Goal: Task Accomplishment & Management: Complete application form

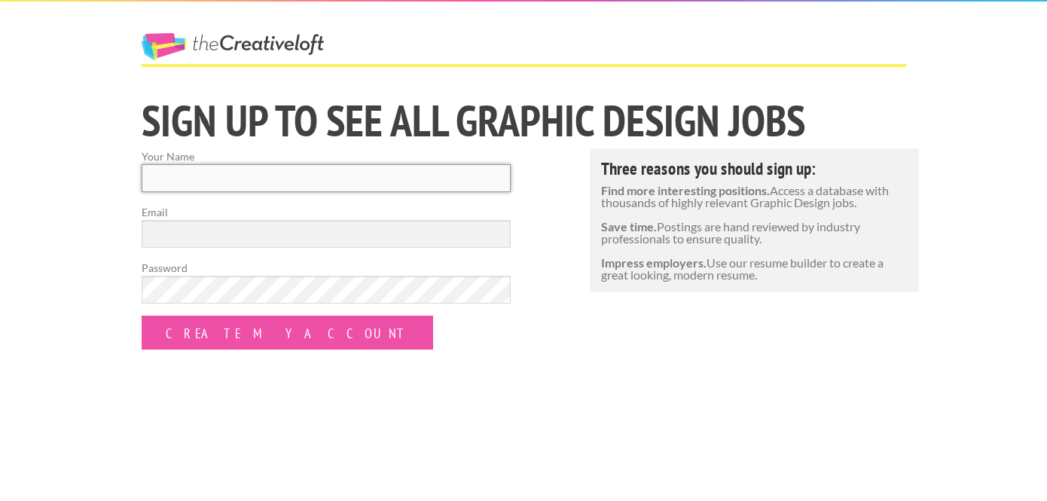
click at [363, 187] on input "Your Name" at bounding box center [326, 178] width 369 height 28
type input "[PERSON_NAME]"
click at [287, 243] on input "Email" at bounding box center [326, 234] width 369 height 28
type input "[EMAIL_ADDRESS][DOMAIN_NAME]"
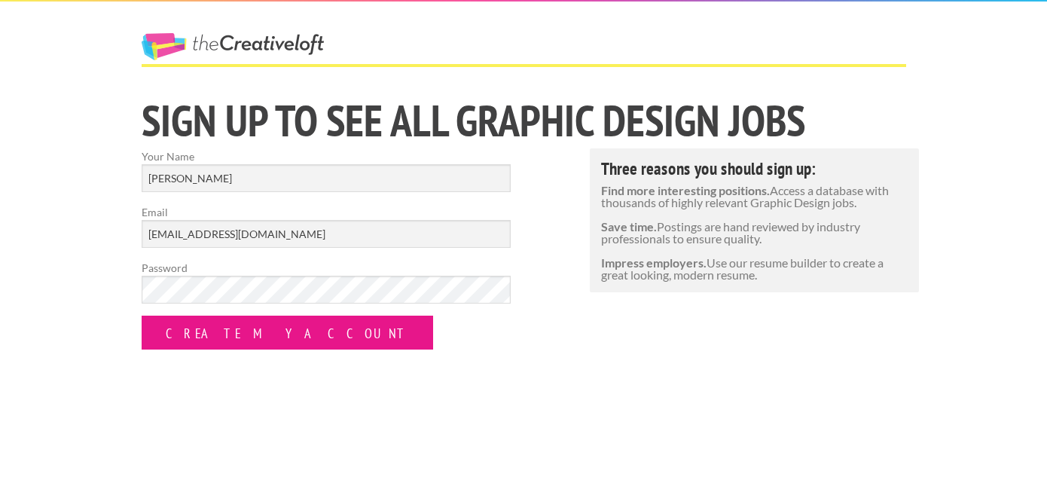
click at [249, 337] on input "Create my Account" at bounding box center [287, 332] width 291 height 34
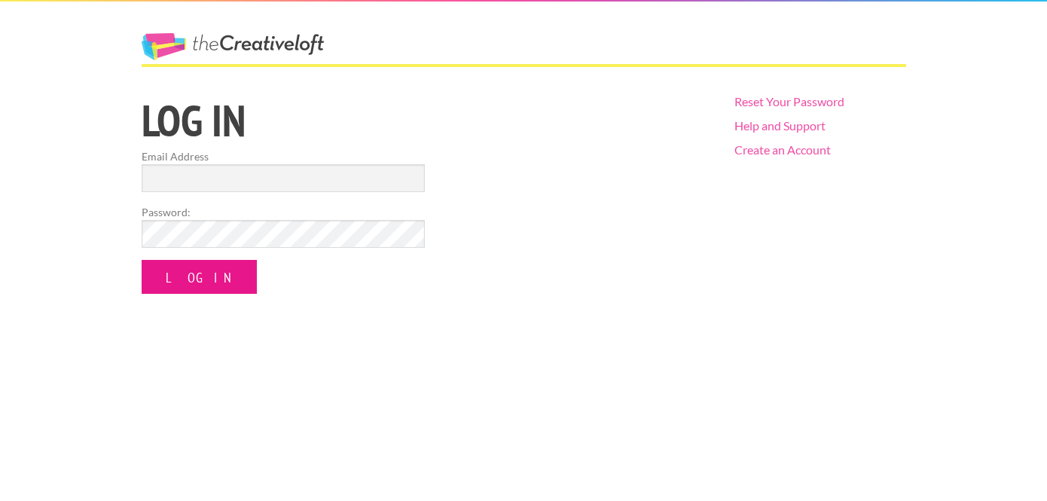
type input "[EMAIL_ADDRESS][DOMAIN_NAME]"
click at [185, 267] on input "Log In" at bounding box center [199, 277] width 115 height 34
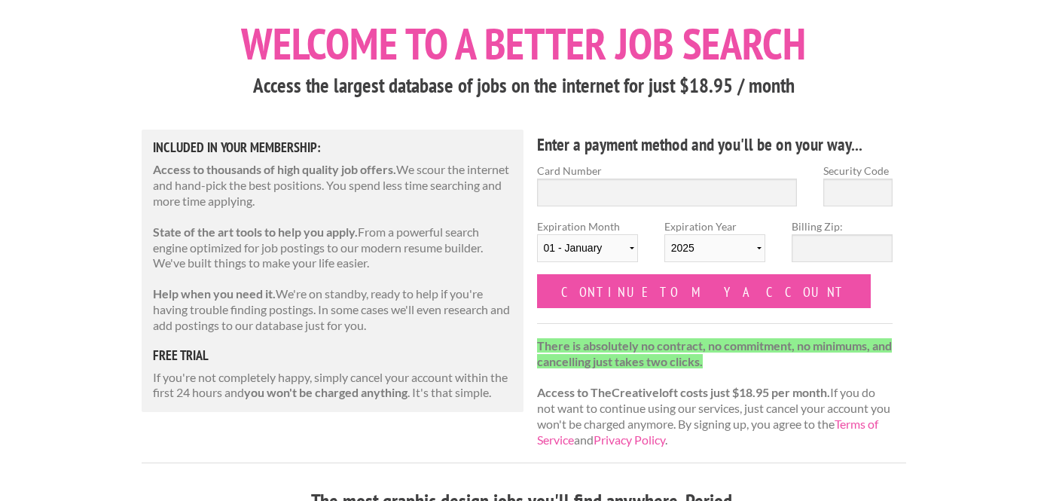
scroll to position [76, 0]
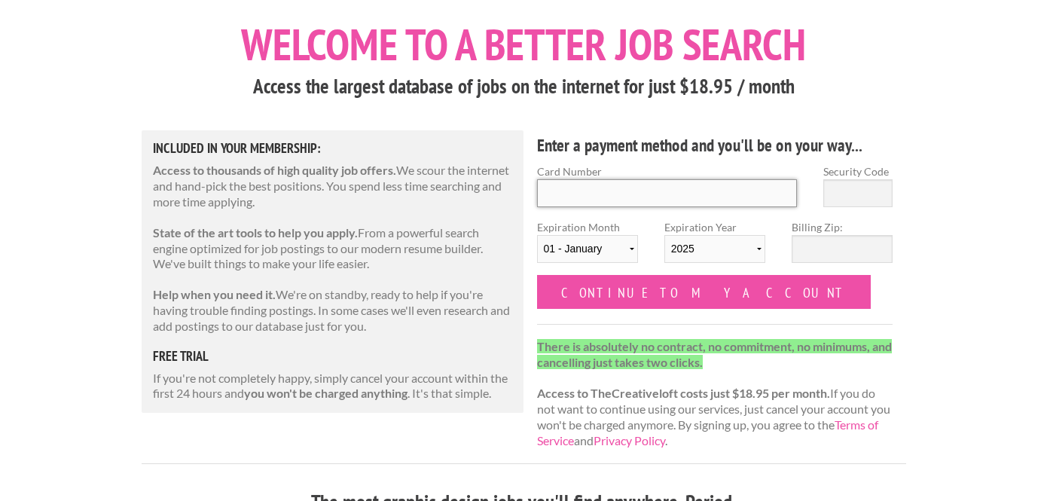
click at [726, 197] on input "Card Number" at bounding box center [667, 193] width 261 height 28
click at [835, 96] on h3 "Access the largest database of jobs on the internet for just $18.95 / month" at bounding box center [524, 86] width 764 height 29
click at [736, 200] on input "Card Number" at bounding box center [667, 193] width 261 height 28
type input "4342 5624 7195 5672"
click at [874, 202] on input "Security Code" at bounding box center [857, 193] width 69 height 28
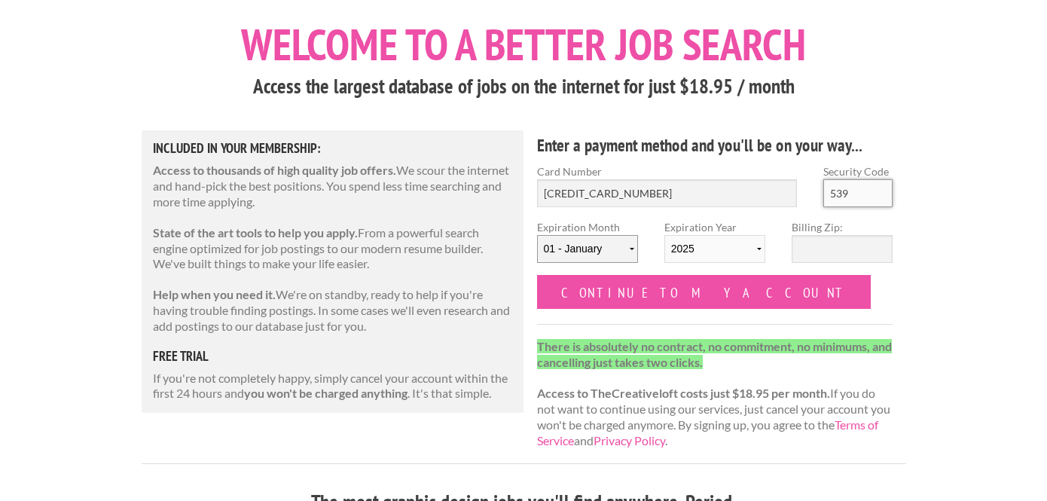
type input "539"
click at [620, 252] on select "01 - January 02 - February 03 - March 04 - April 05 - May 06 - June 07 - July 0…" at bounding box center [587, 249] width 101 height 28
select select "11"
click at [708, 248] on select "2025 2026 2027 2028 2029 2030 2031 2032 2033 2034" at bounding box center [714, 249] width 101 height 28
select select "2027"
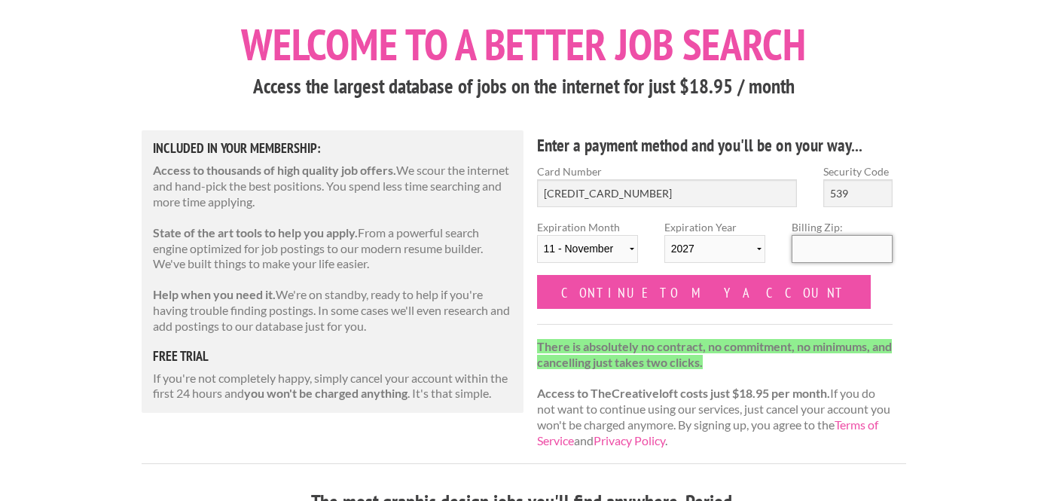
click at [817, 251] on input "Billing Zip:" at bounding box center [841, 249] width 101 height 28
type input "92029"
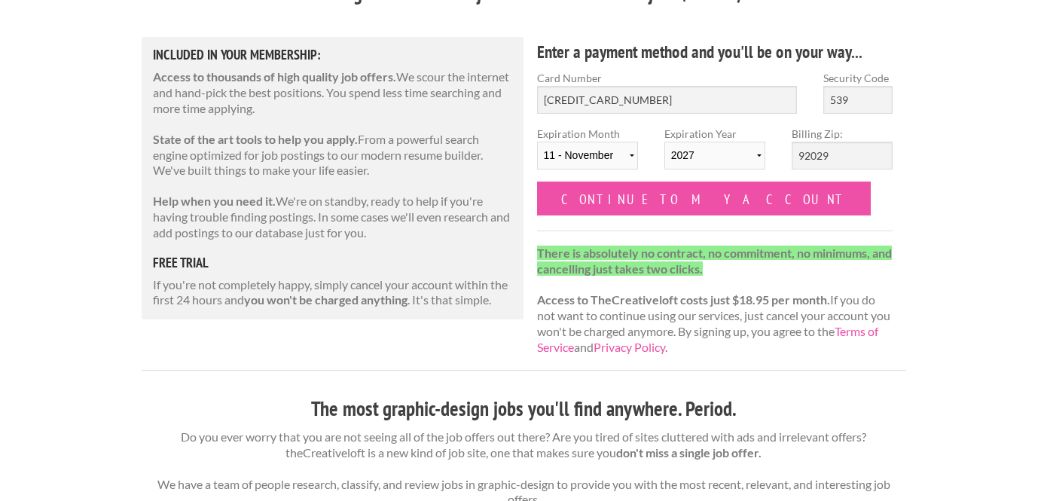
scroll to position [169, 0]
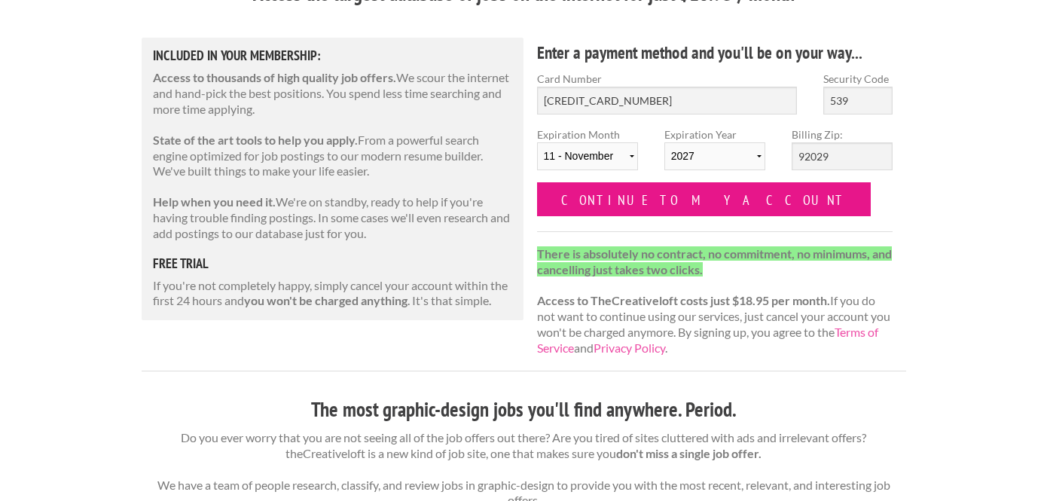
click at [670, 197] on input "Continue to my account" at bounding box center [704, 199] width 334 height 34
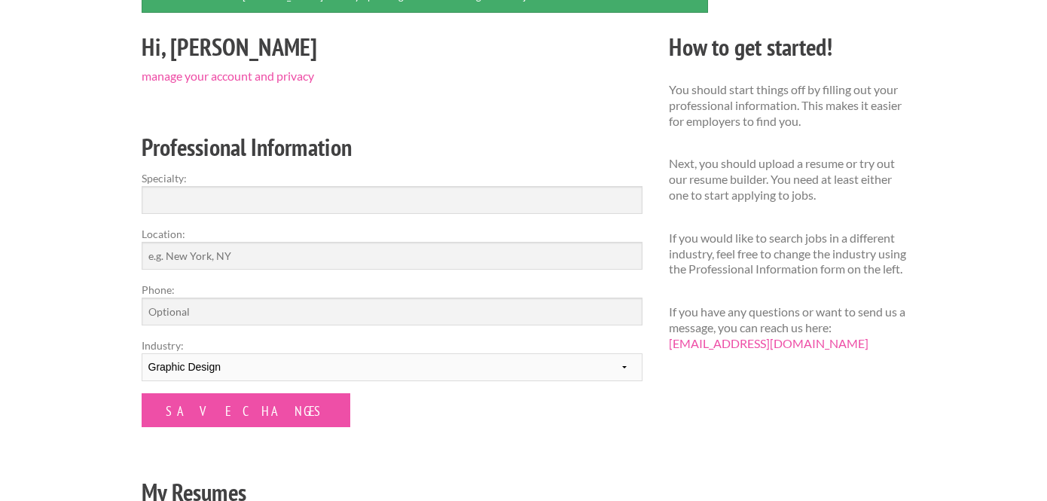
scroll to position [166, 0]
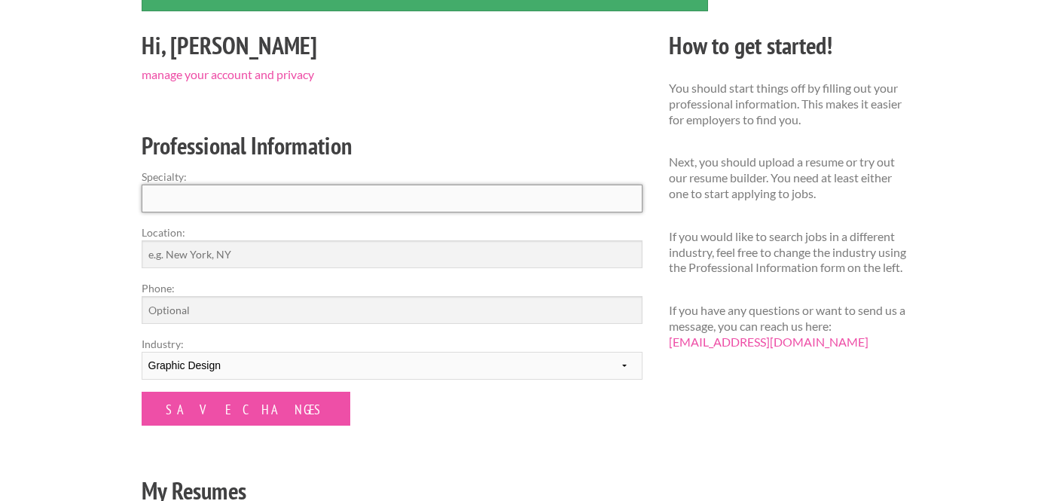
click at [489, 209] on input "Specialty:" at bounding box center [392, 198] width 501 height 28
click at [416, 260] on input "Location:" at bounding box center [392, 254] width 501 height 28
click at [334, 217] on form "Specialty: Location: Phone: Industry: --------- Fashion Interior Design Photogr…" at bounding box center [392, 297] width 501 height 257
click at [310, 307] on input "Phone:" at bounding box center [392, 310] width 501 height 28
type input "760-533-9240"
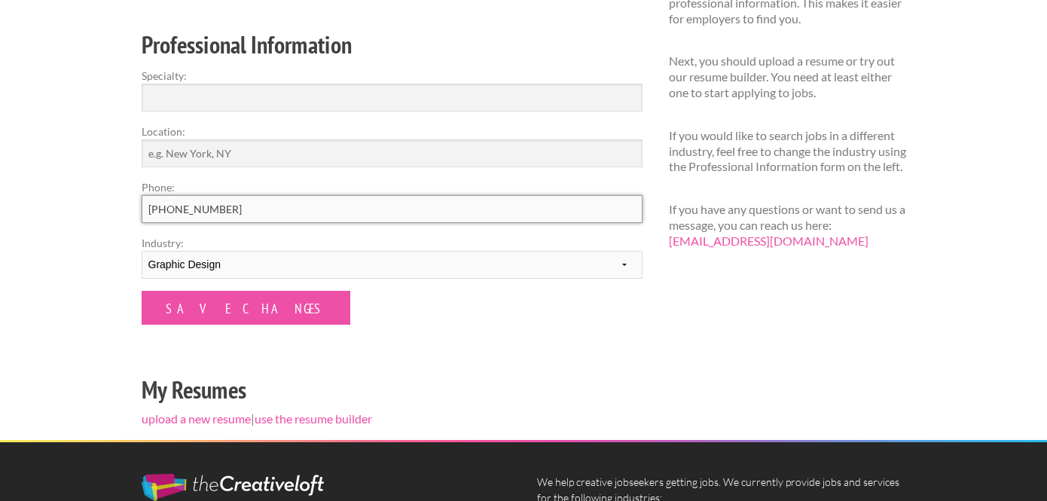
scroll to position [259, 0]
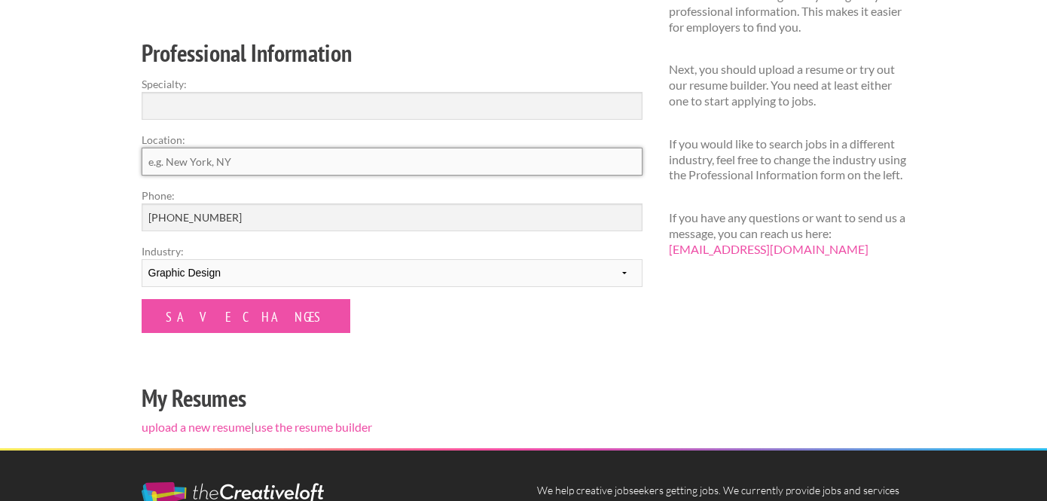
click at [279, 160] on input "Location:" at bounding box center [392, 162] width 501 height 28
click at [106, 177] on div "Employers My Account Log Out The Creative Loft Search Jobs Browse Jobs Get Help…" at bounding box center [523, 232] width 1047 height 983
click at [167, 160] on input "Location:" at bounding box center [392, 162] width 501 height 28
type input "1"
type input "Escondido, California"
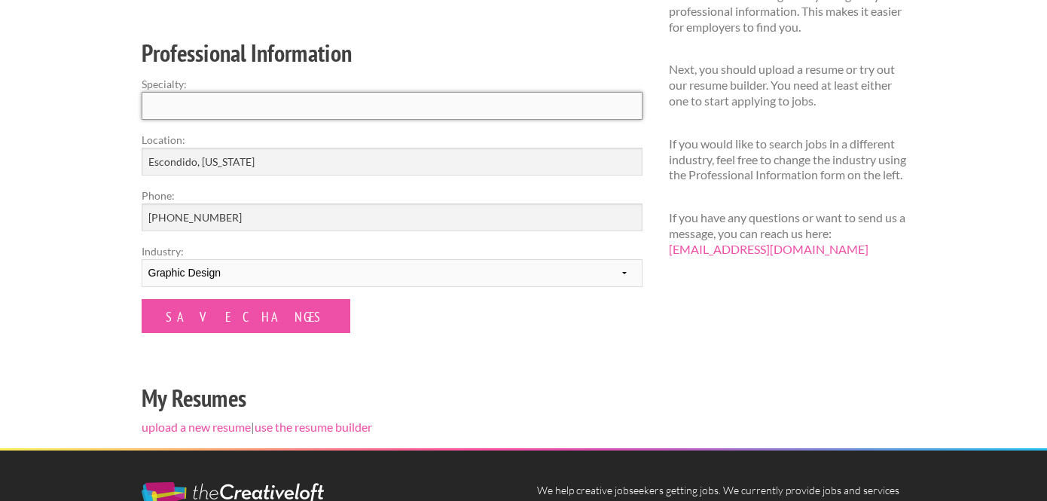
click at [279, 108] on input "Specialty:" at bounding box center [392, 106] width 501 height 28
type input "Graphic Design"
click at [377, 331] on form "Specialty: Graphic Design Location: Escondido, California Phone: 760-533-9240 I…" at bounding box center [392, 204] width 501 height 257
drag, startPoint x: 270, startPoint y: 108, endPoint x: 151, endPoint y: 94, distance: 119.7
click at [151, 95] on input "Graphic Design" at bounding box center [392, 106] width 501 height 28
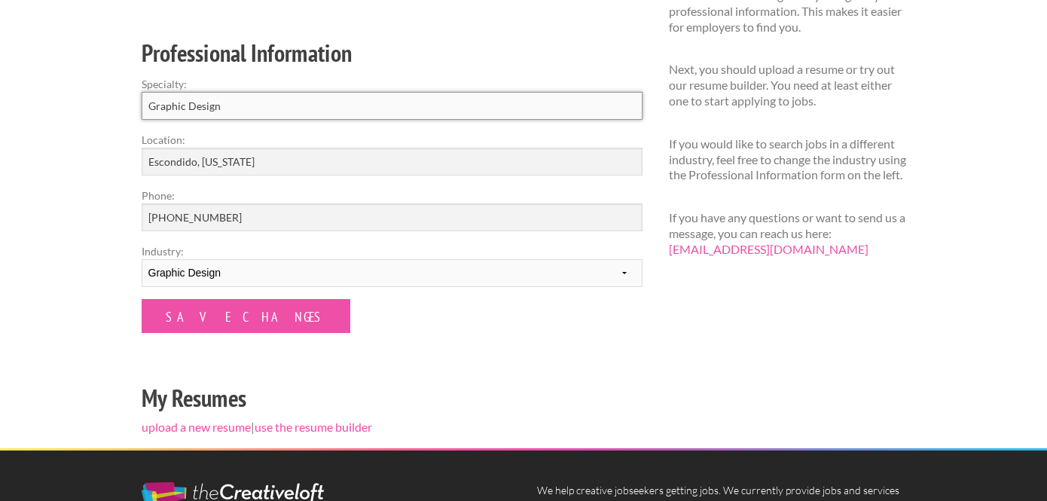
click at [185, 106] on input "Graphic Design" at bounding box center [392, 106] width 501 height 28
click at [232, 110] on input "Graphic Design" at bounding box center [392, 106] width 501 height 28
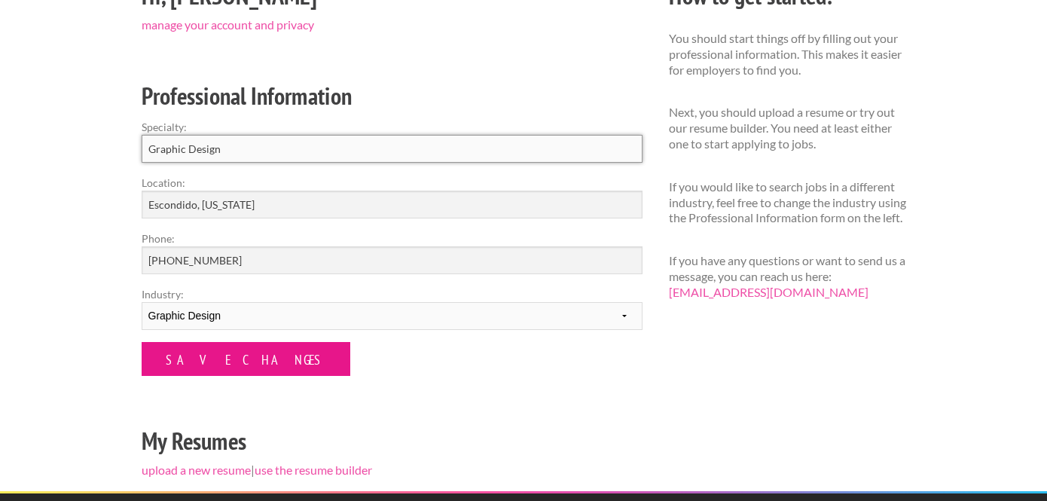
scroll to position [212, 0]
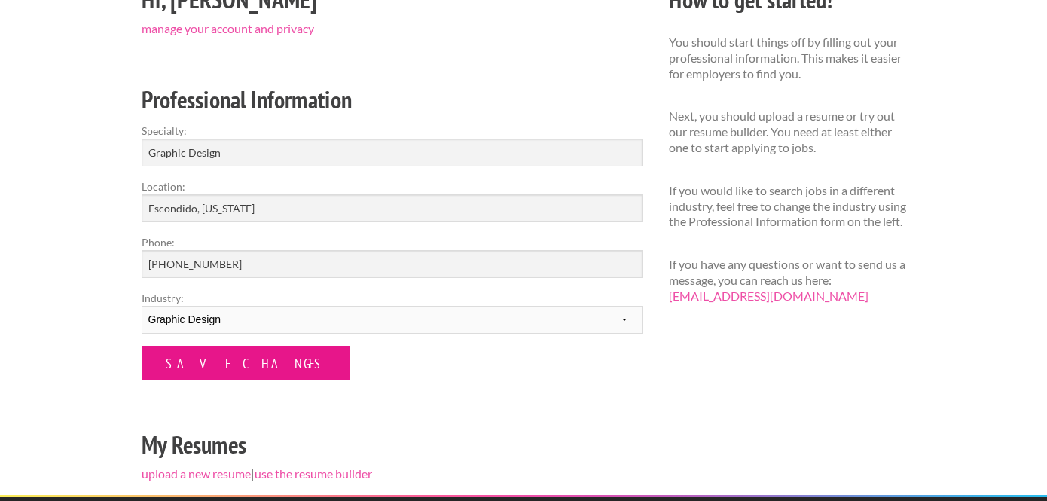
click at [232, 370] on input "Save Changes" at bounding box center [246, 363] width 209 height 34
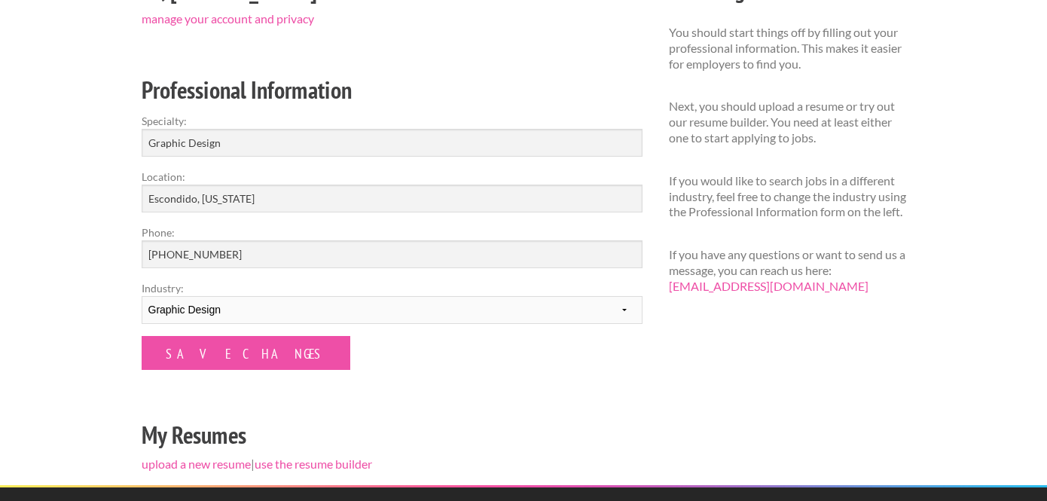
scroll to position [175, 0]
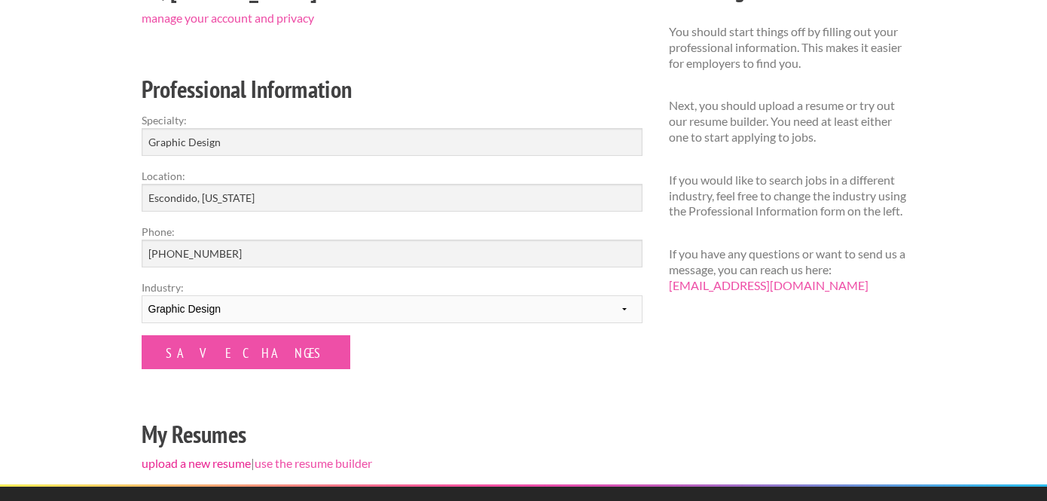
click at [199, 466] on link "upload a new resume" at bounding box center [196, 463] width 109 height 14
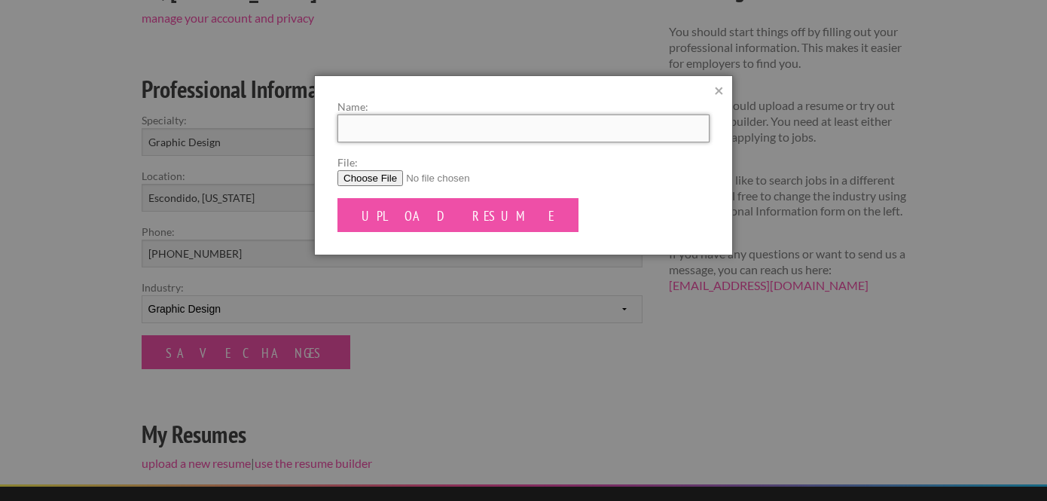
click at [443, 131] on input "Name:" at bounding box center [523, 128] width 372 height 28
type input "Ryan Woods"
click at [384, 178] on input "File:" at bounding box center [523, 178] width 372 height 16
type input "C:\fakepath\Resume.pdf"
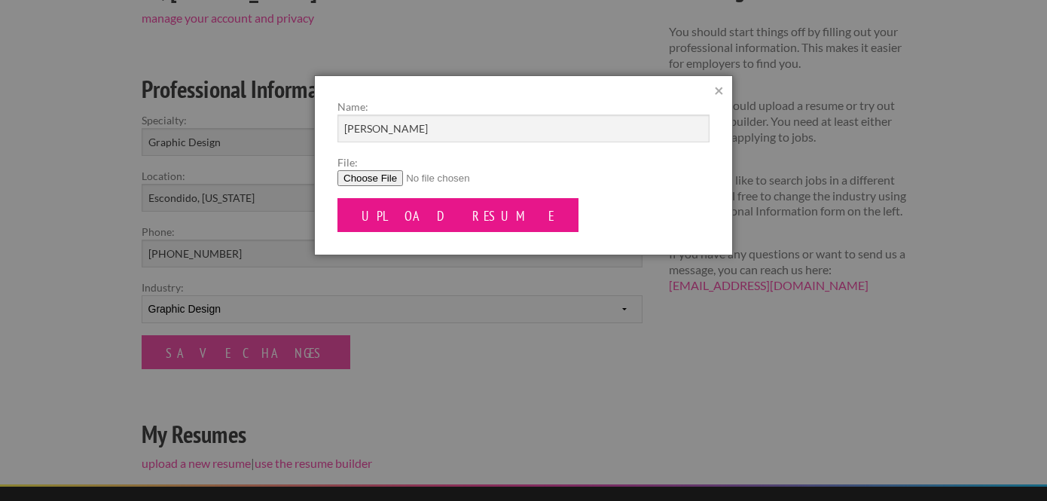
click at [417, 215] on input "Upload Resume" at bounding box center [457, 215] width 241 height 34
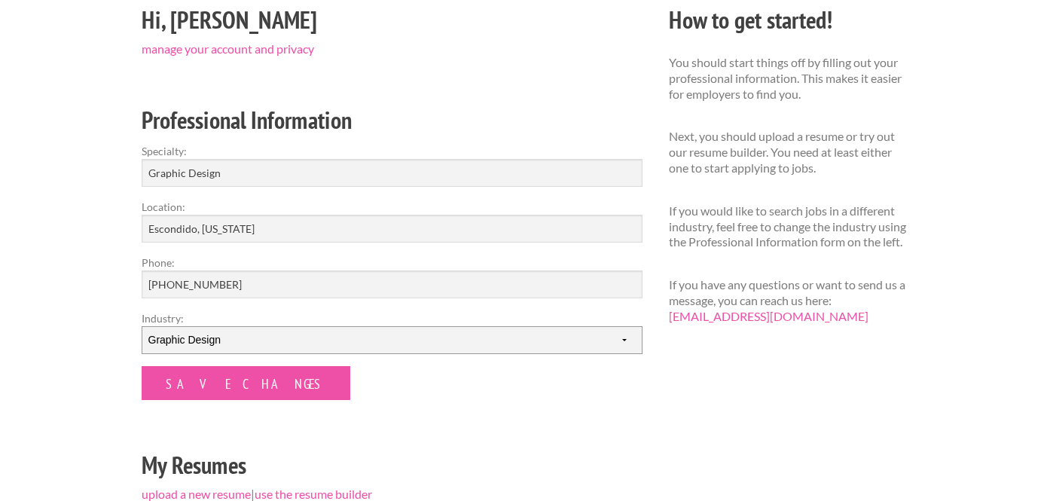
scroll to position [189, 0]
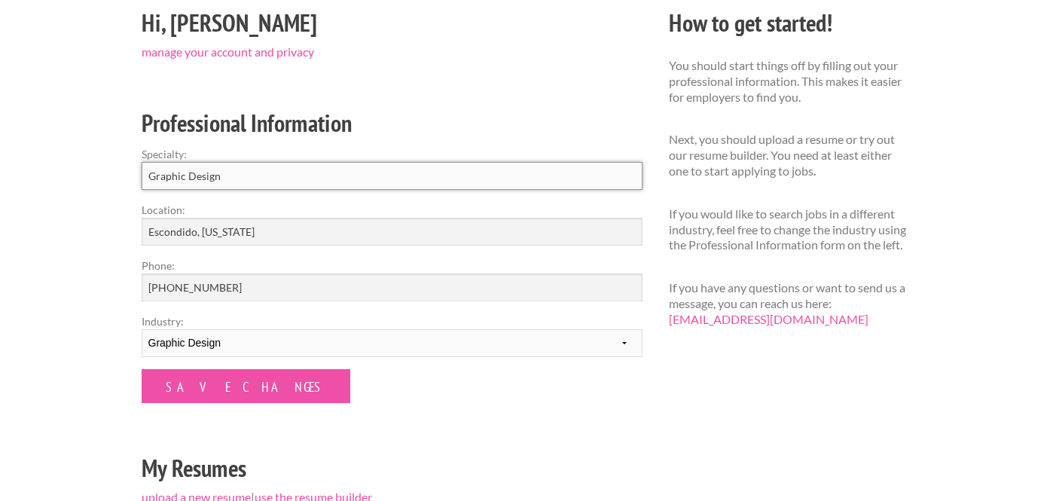
drag, startPoint x: 254, startPoint y: 175, endPoint x: 439, endPoint y: 139, distance: 188.0
click at [438, 139] on div "Hi, [PERSON_NAME] manage your account and privacy Professional Information Spec…" at bounding box center [391, 280] width 527 height 553
click at [439, 139] on h2 "Professional Information" at bounding box center [392, 123] width 501 height 34
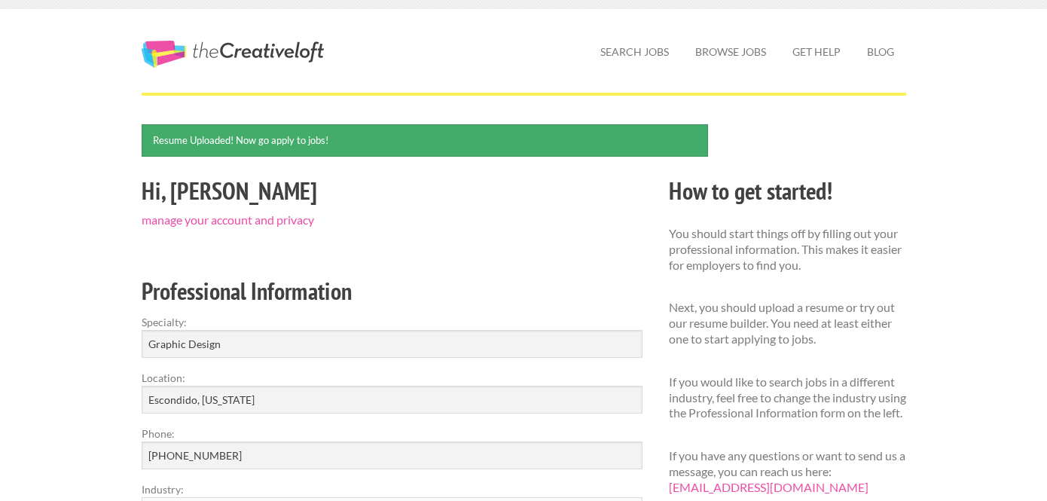
scroll to position [0, 0]
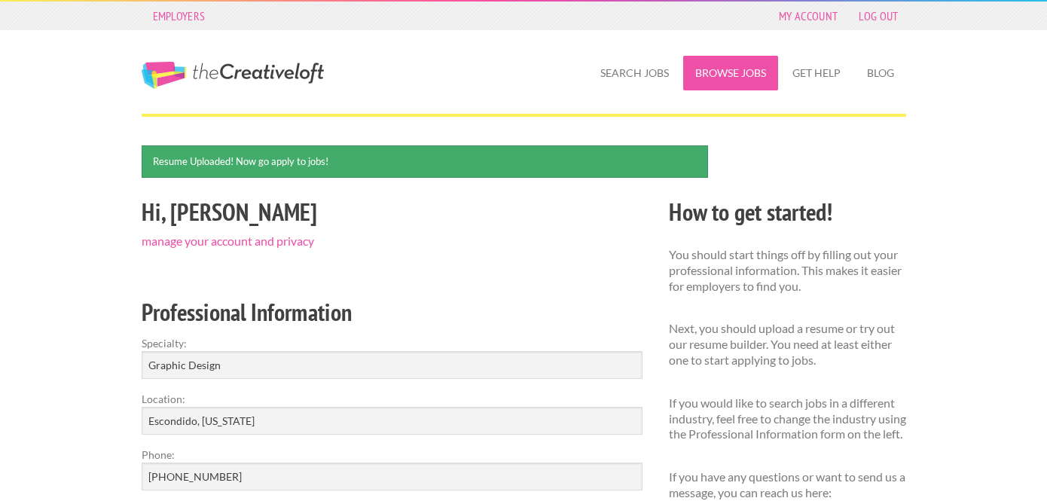
click at [724, 63] on link "Browse Jobs" at bounding box center [730, 73] width 95 height 35
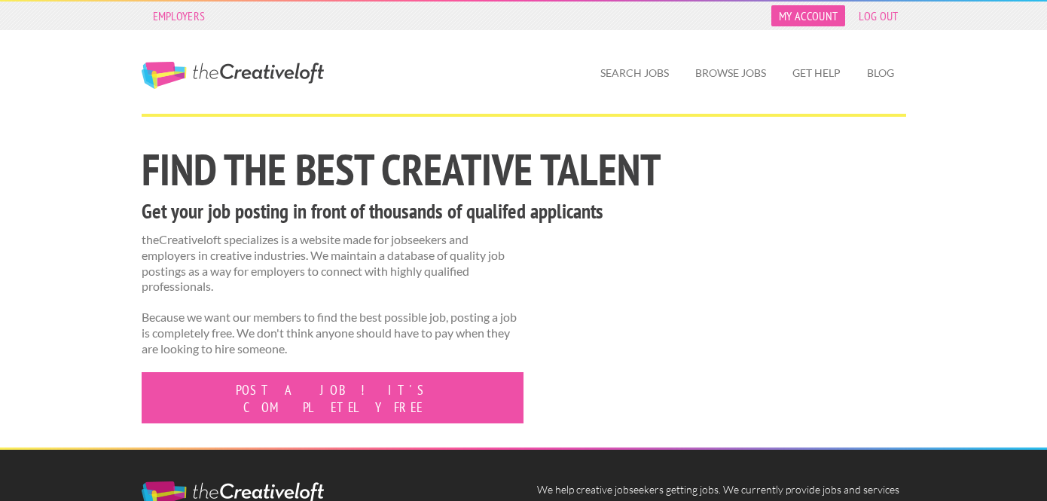
click at [815, 8] on link "My Account" at bounding box center [808, 15] width 74 height 21
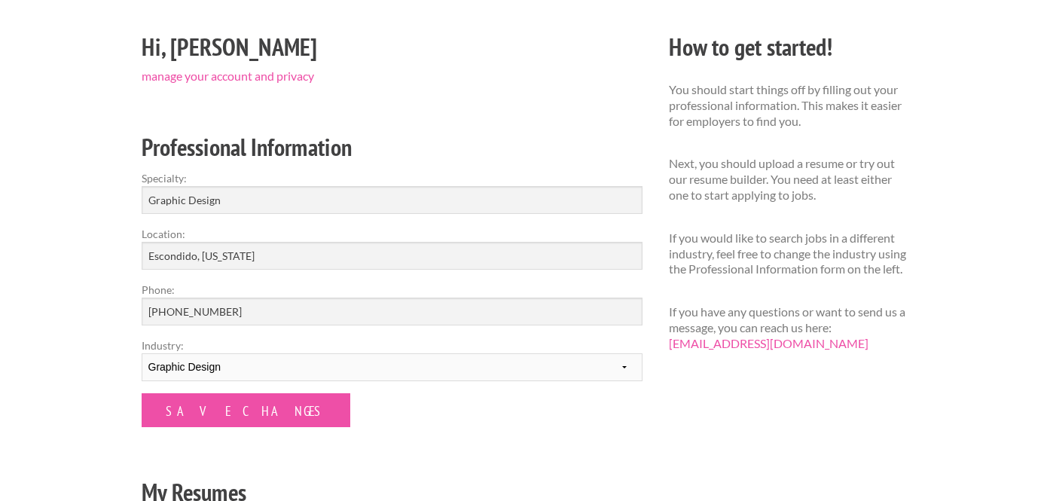
scroll to position [83, 0]
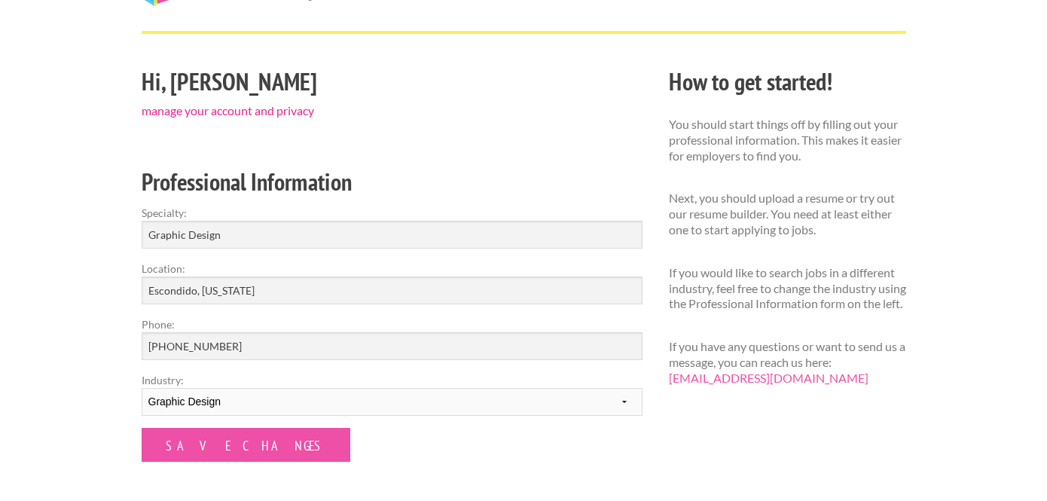
click at [232, 112] on link "manage your account and privacy" at bounding box center [228, 110] width 172 height 14
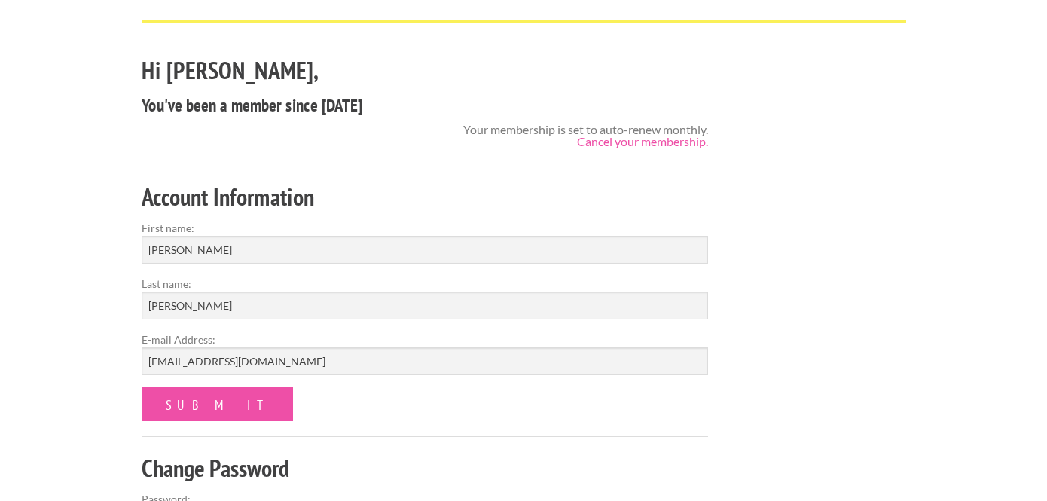
scroll to position [95, 0]
click at [486, 126] on div "Your membership is set to auto-renew monthly. Cancel your membership." at bounding box center [585, 135] width 245 height 24
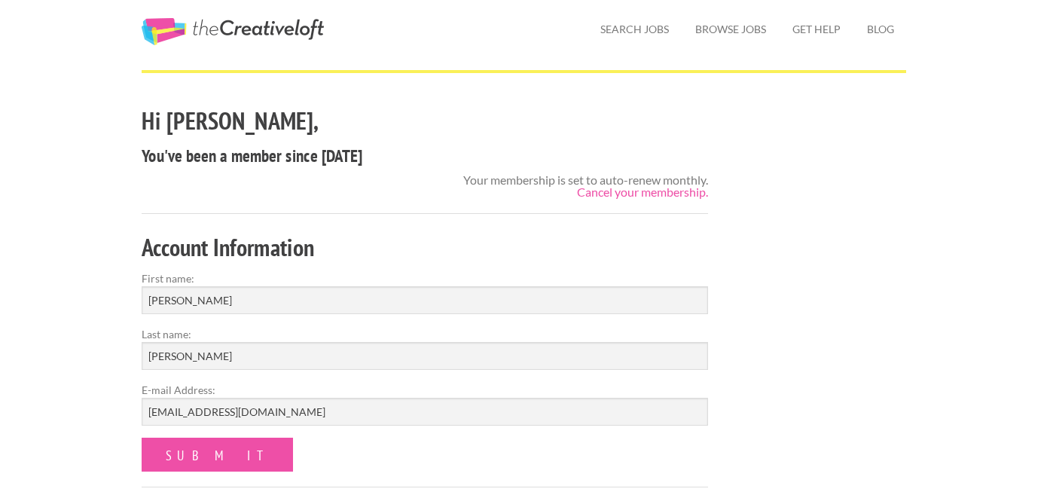
scroll to position [41, 0]
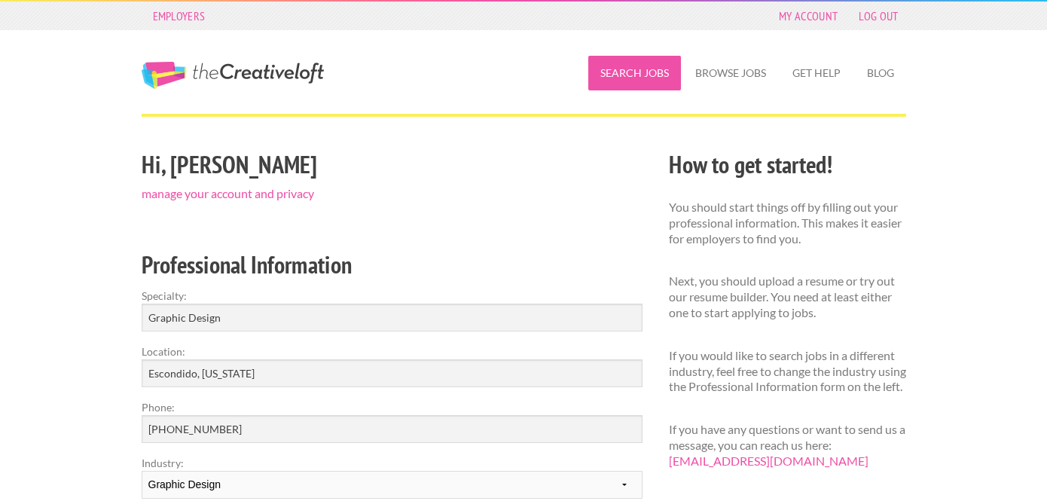
click at [648, 69] on link "Search Jobs" at bounding box center [634, 73] width 93 height 35
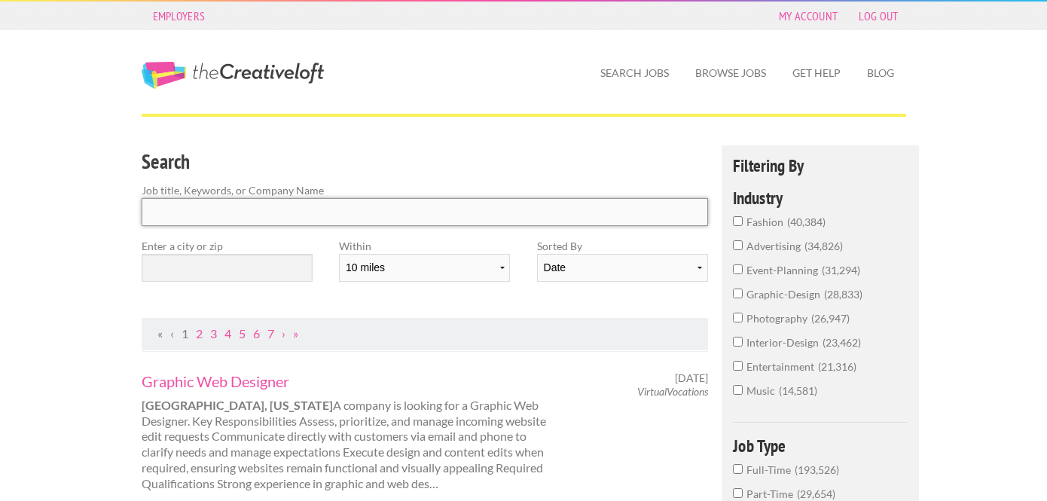
click at [484, 213] on input "Search" at bounding box center [425, 212] width 567 height 28
click at [453, 151] on h3 "Search" at bounding box center [425, 162] width 567 height 29
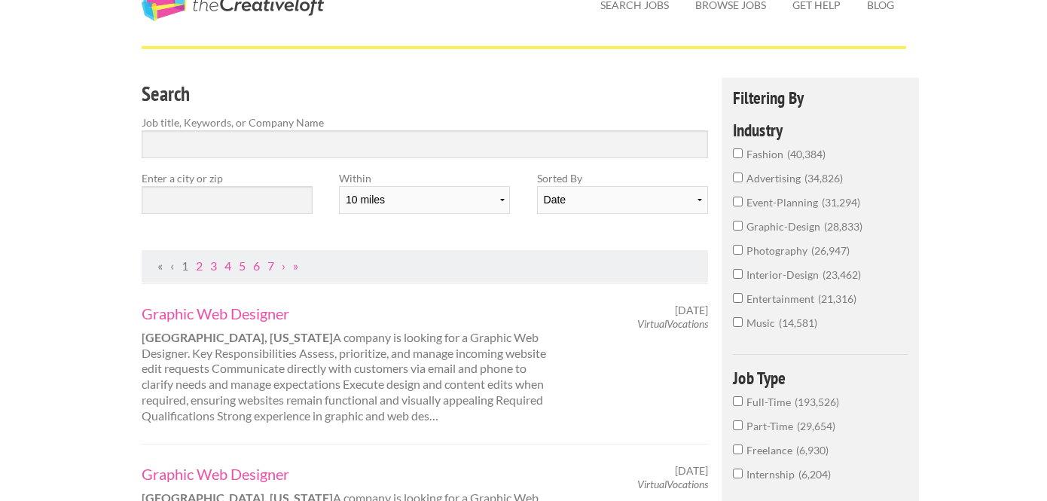
scroll to position [77, 0]
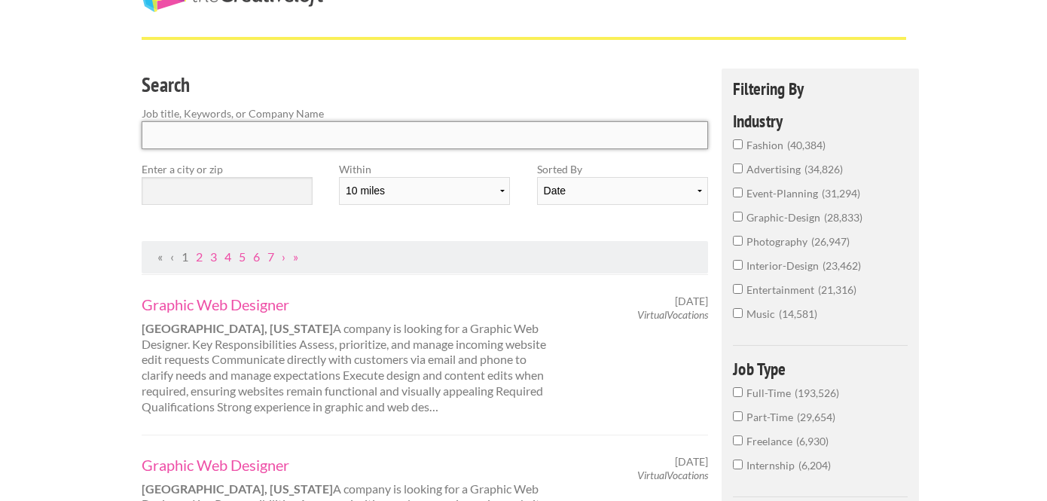
click at [427, 136] on input "Search" at bounding box center [425, 135] width 567 height 28
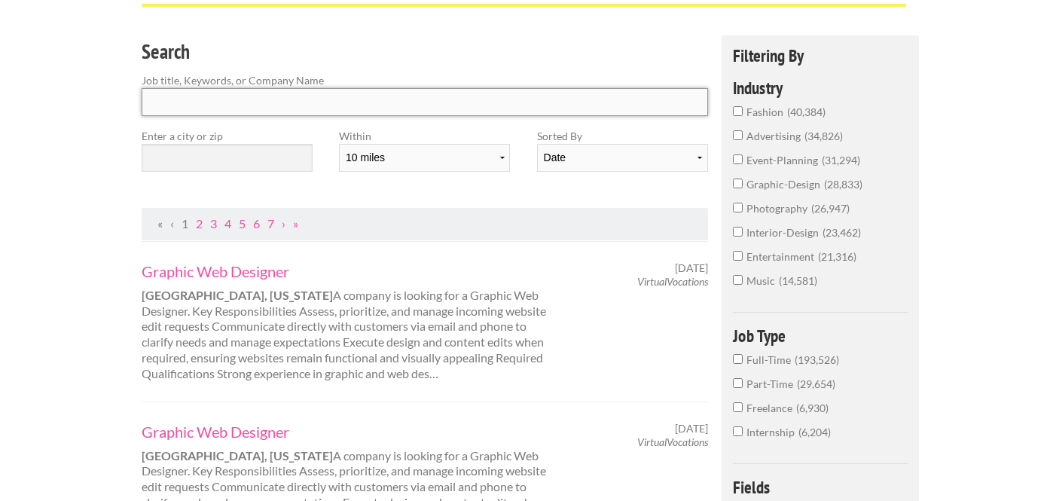
scroll to position [98, 0]
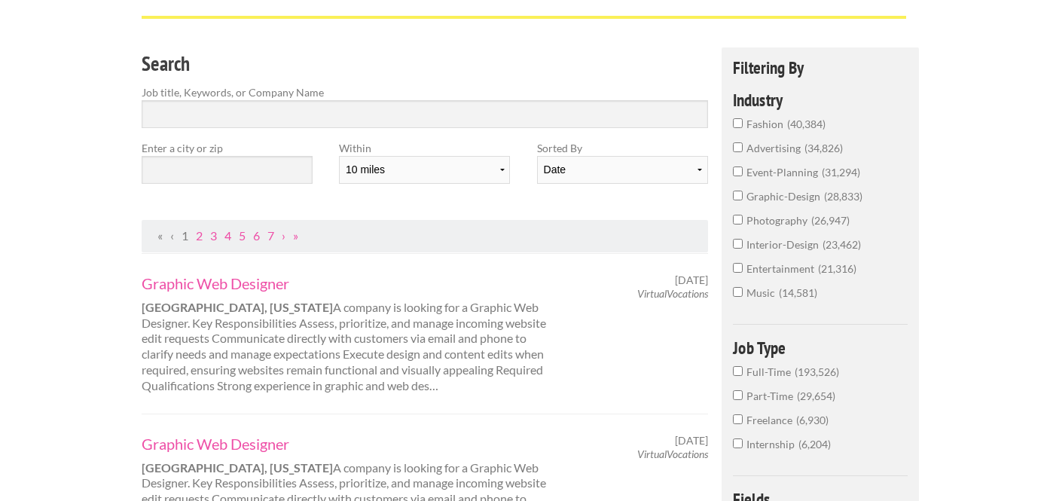
click at [751, 198] on span "graphic-design" at bounding box center [785, 196] width 78 height 13
click at [742, 198] on input "graphic-design 28,833" at bounding box center [738, 195] width 10 height 10
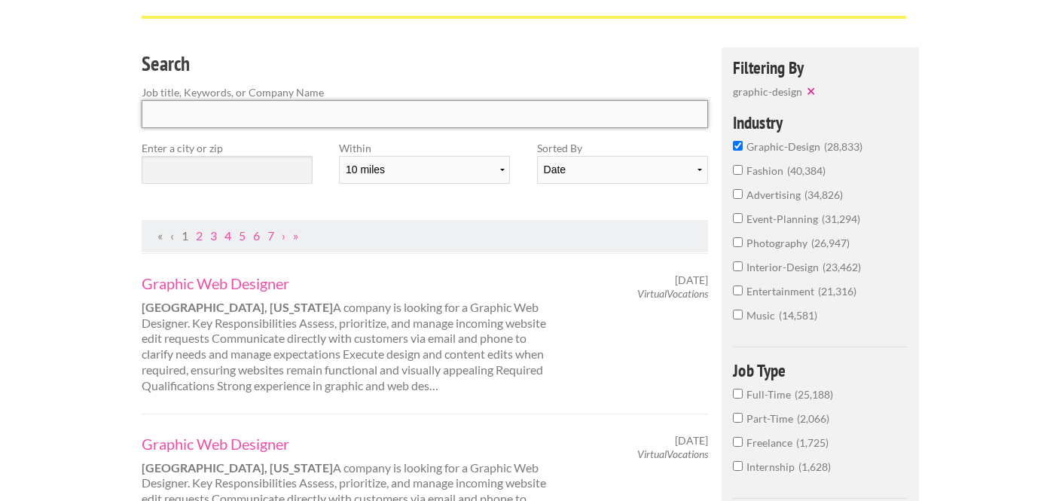
click at [418, 108] on input "Search" at bounding box center [425, 114] width 567 height 28
click at [263, 172] on input "text" at bounding box center [227, 170] width 171 height 28
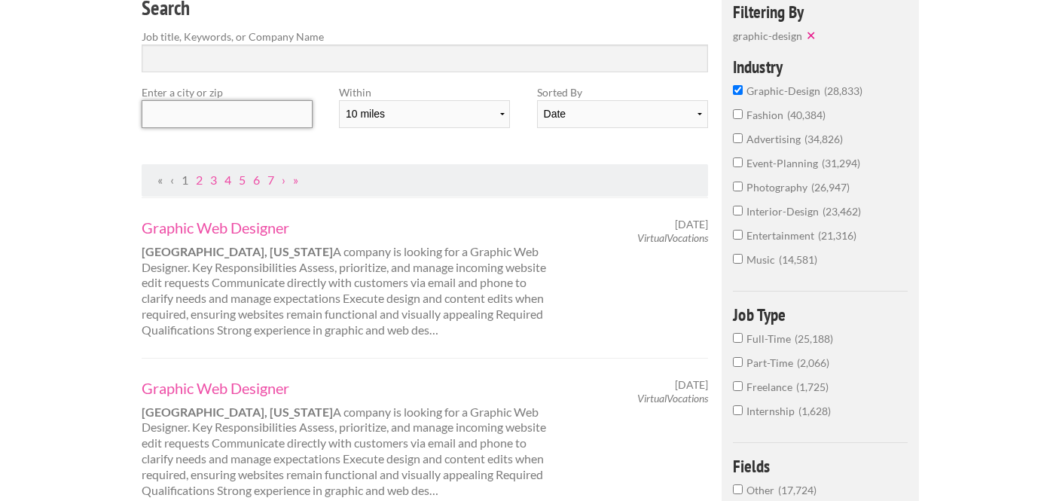
scroll to position [111, 0]
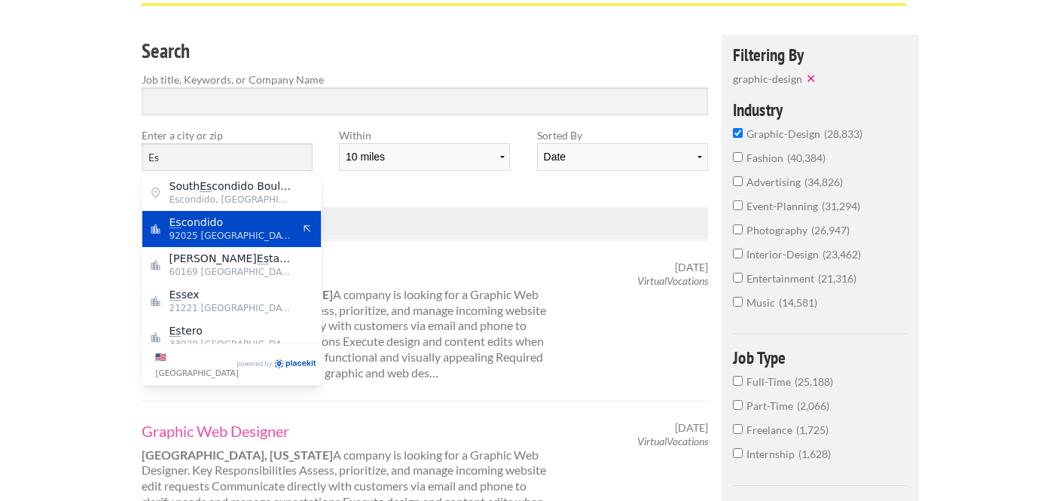
click at [274, 228] on span "Es condido" at bounding box center [230, 222] width 123 height 14
type input "Escondido"
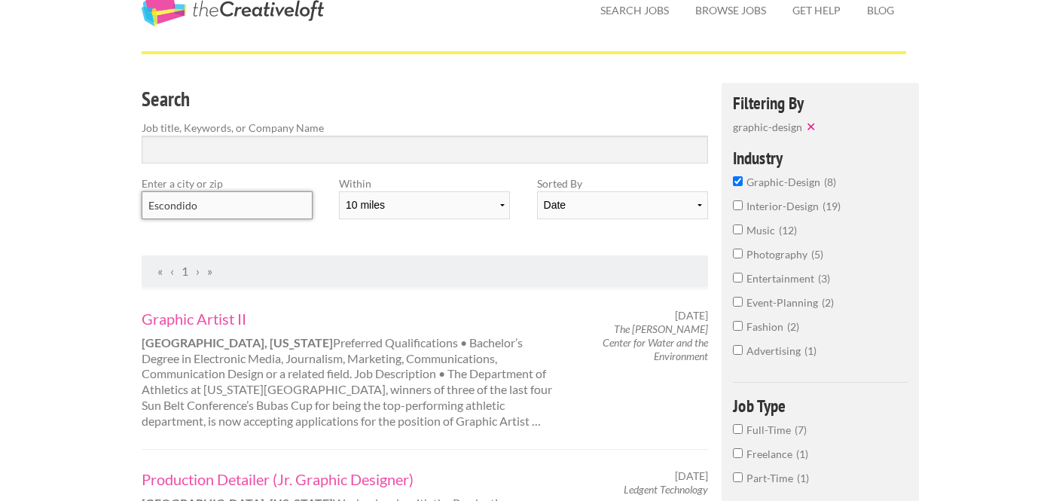
scroll to position [0, 0]
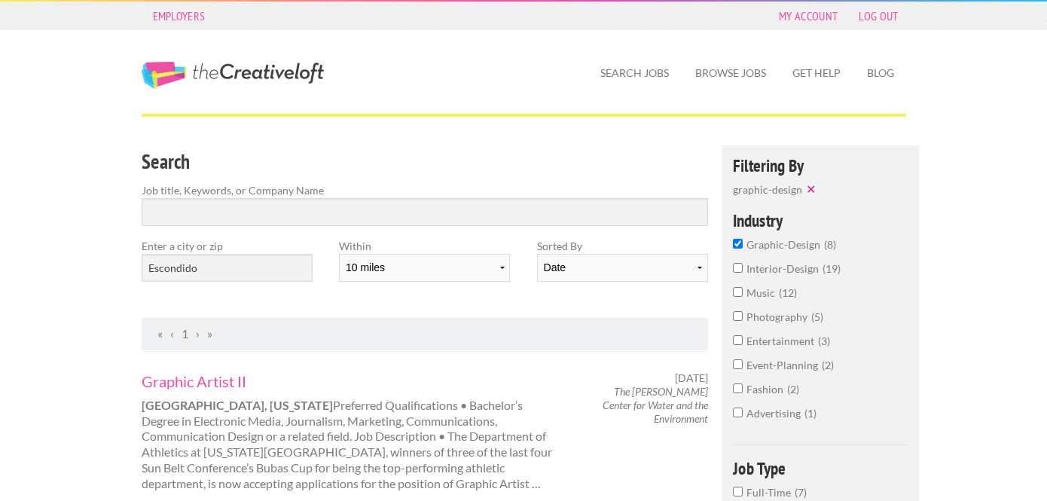
click at [356, 355] on div "Graphic Artist II San Marcos, California Preferred Qualifications • Bachelor’s …" at bounding box center [425, 431] width 567 height 160
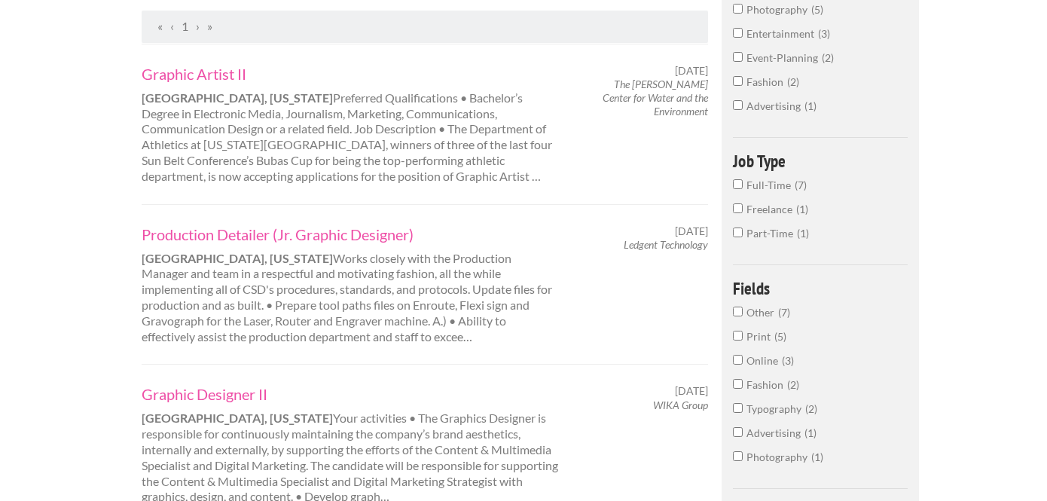
scroll to position [242, 0]
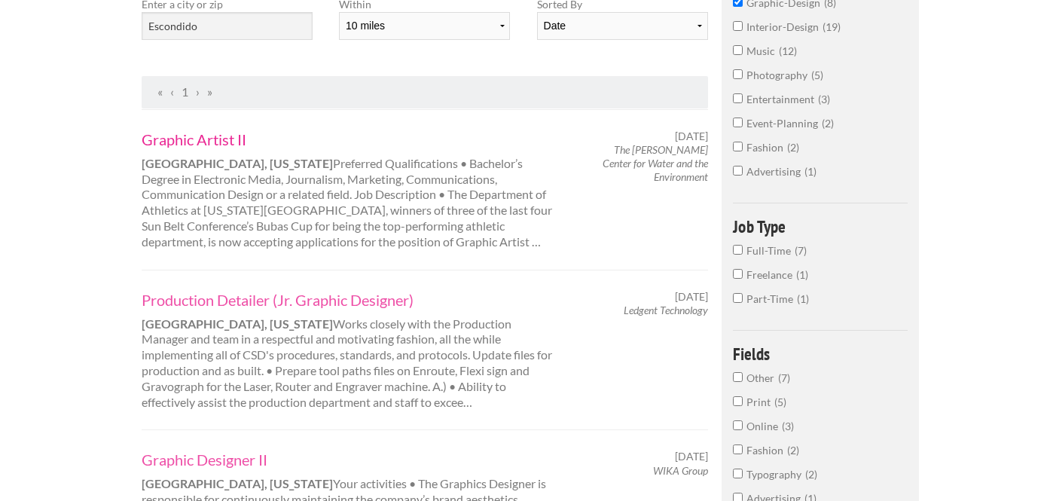
click at [212, 133] on link "Graphic Artist II" at bounding box center [351, 140] width 419 height 20
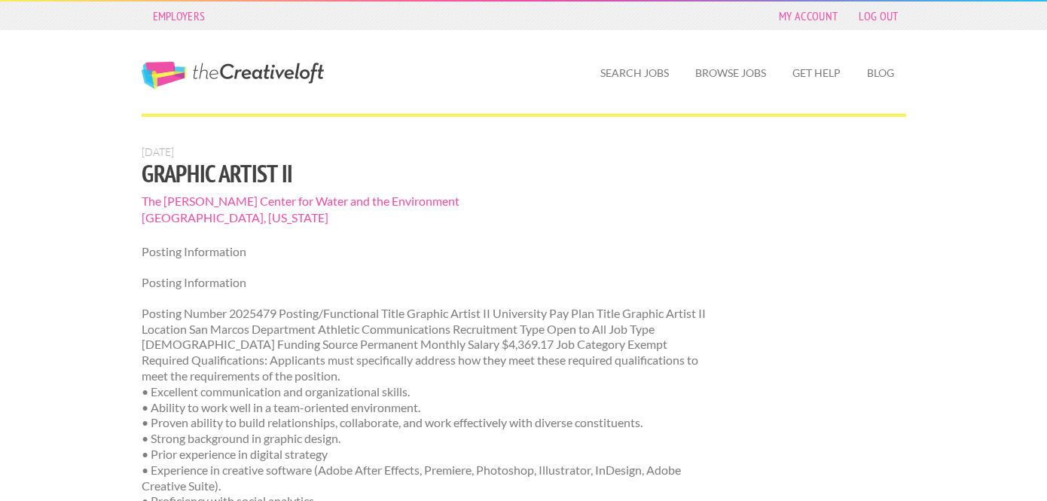
click at [300, 244] on p "Posting Information" at bounding box center [425, 252] width 567 height 16
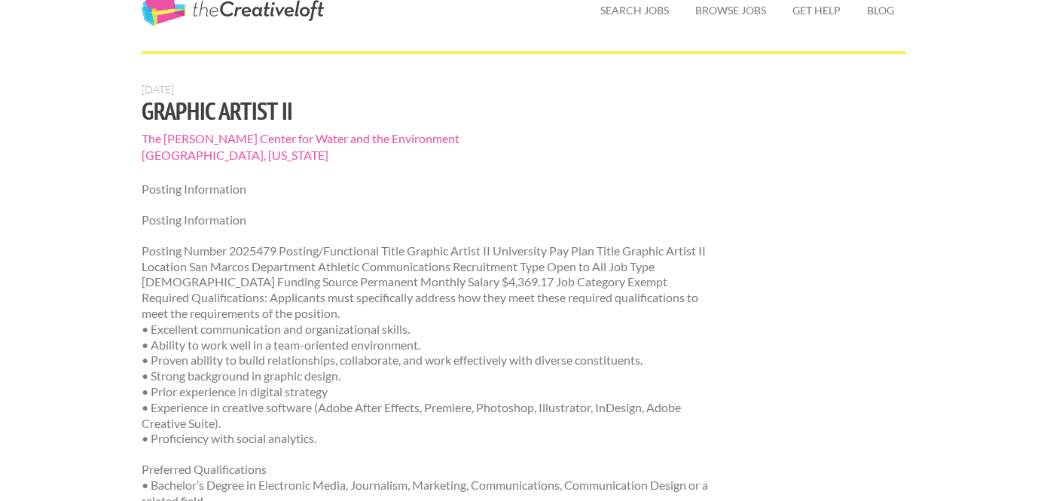
scroll to position [71, 0]
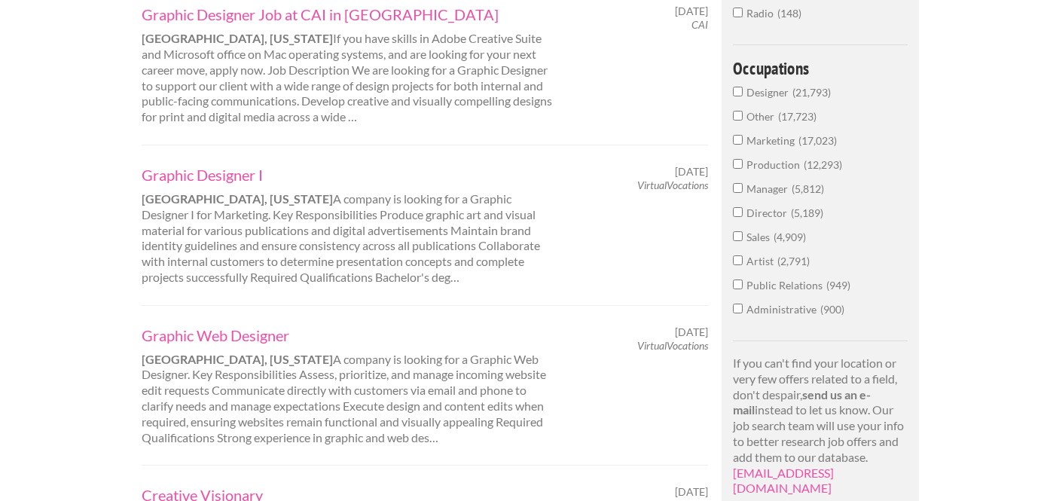
scroll to position [817, 0]
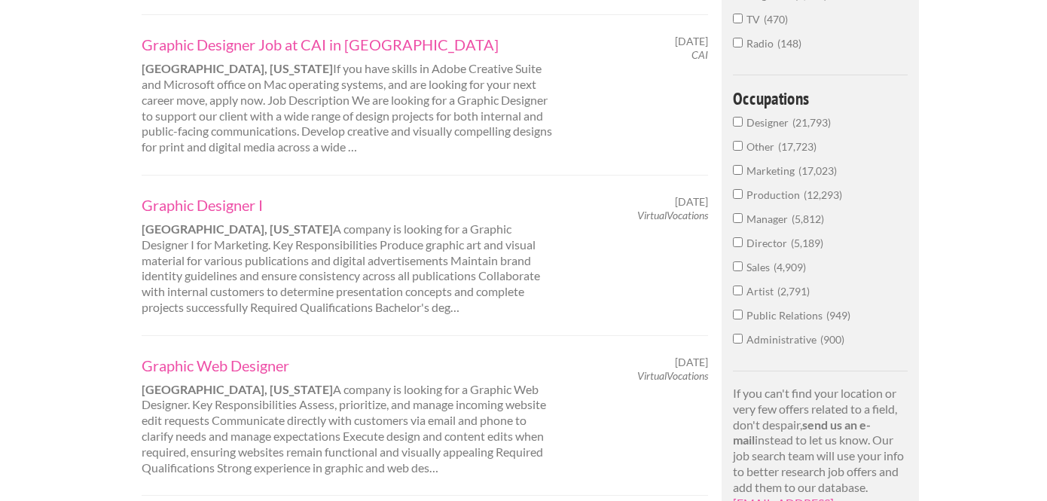
click at [736, 123] on input "Designer 21,793" at bounding box center [738, 122] width 10 height 10
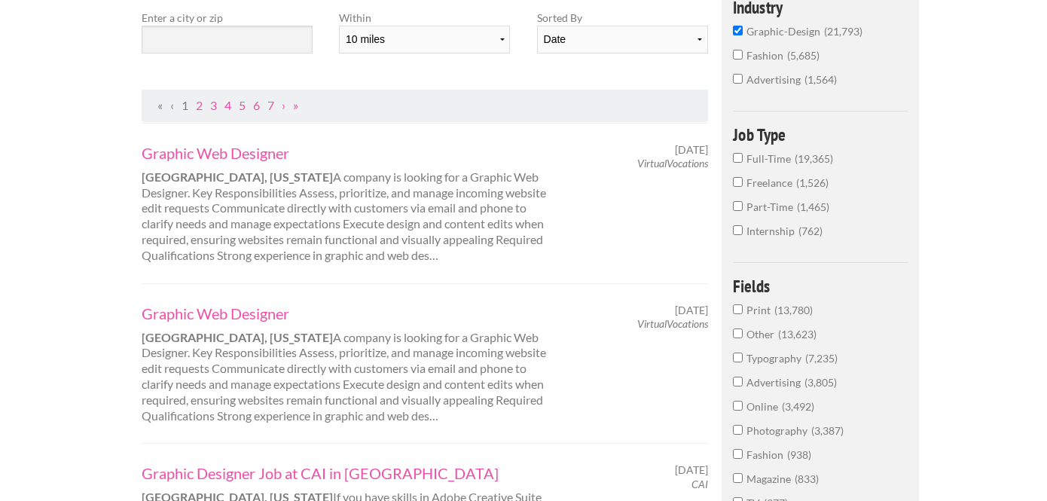
scroll to position [221, 0]
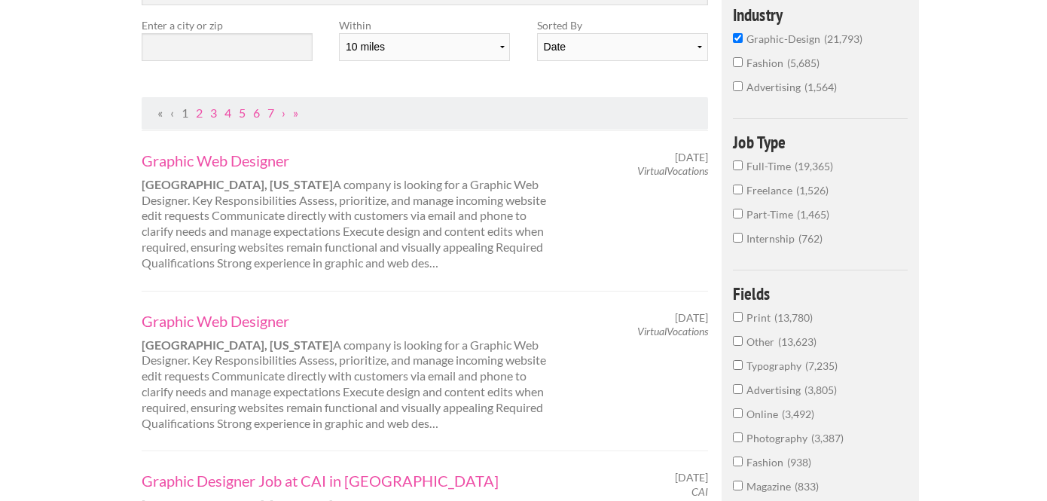
click at [736, 190] on input "Freelance 1,526" at bounding box center [738, 189] width 10 height 10
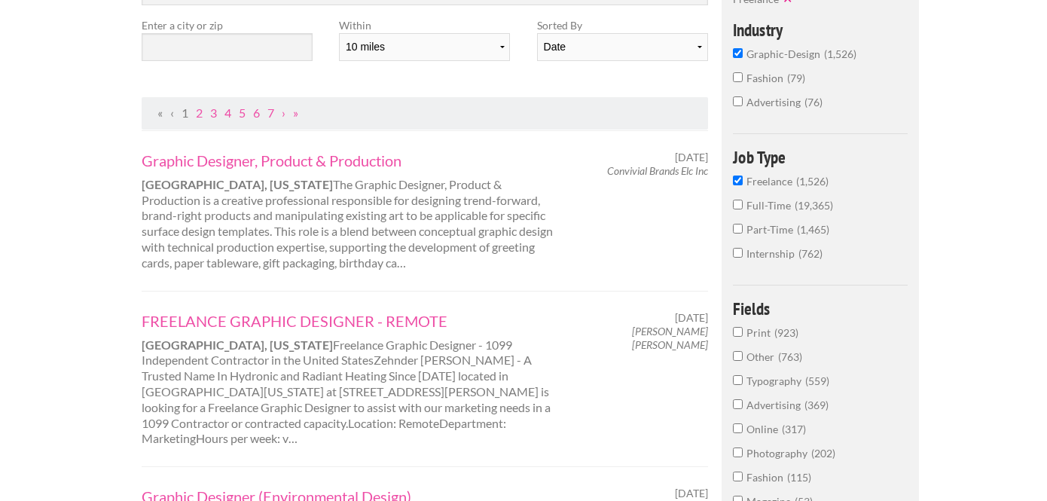
click at [741, 206] on input "Full-Time 19,365" at bounding box center [738, 205] width 10 height 10
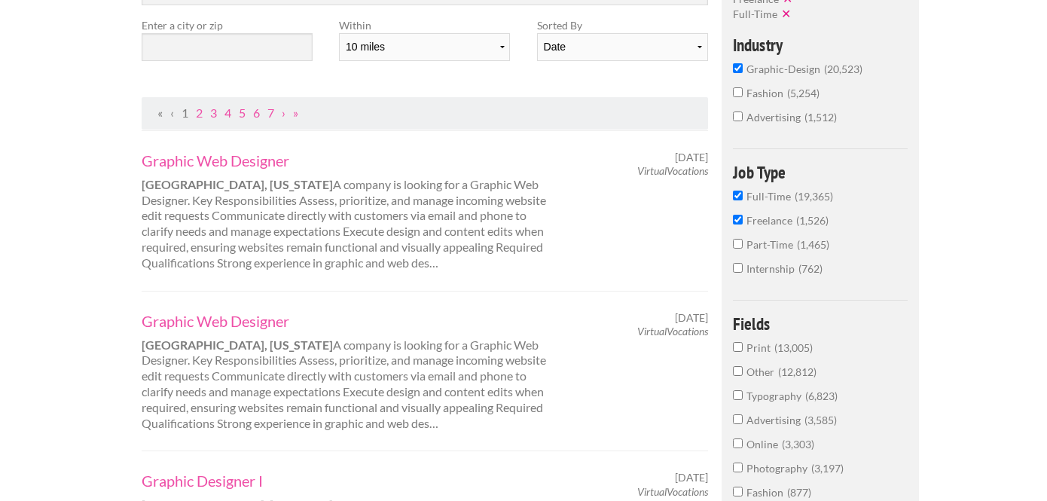
click at [741, 272] on input "Internship 762" at bounding box center [738, 268] width 10 height 10
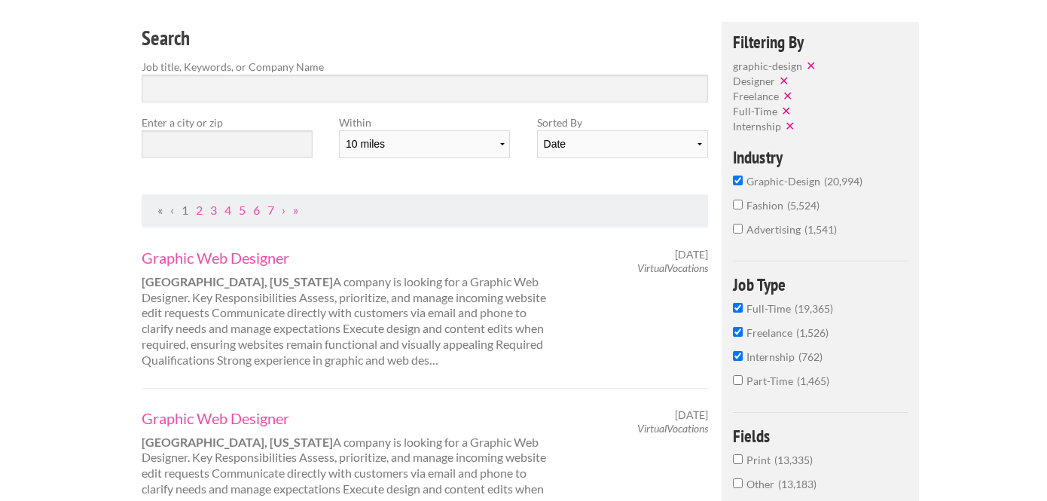
scroll to position [108, 0]
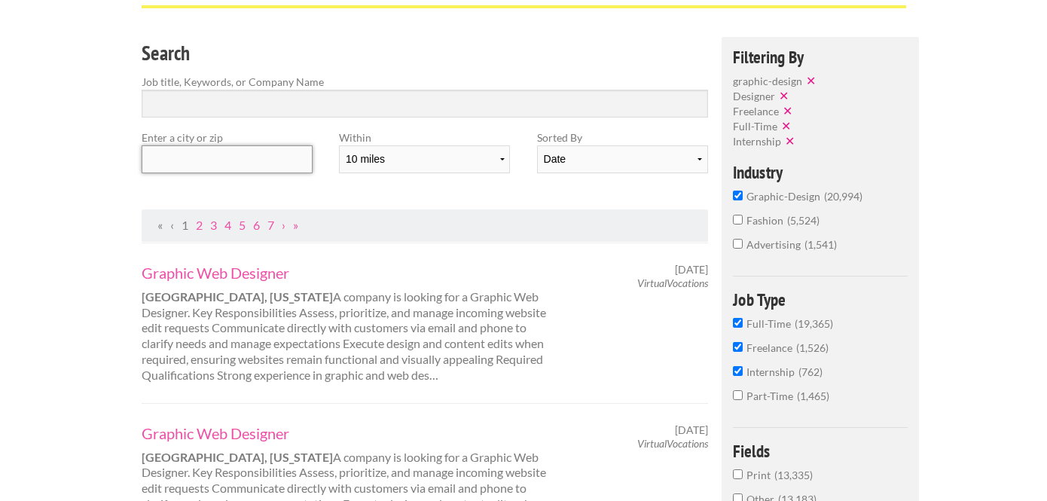
click at [196, 153] on input "text" at bounding box center [227, 159] width 171 height 28
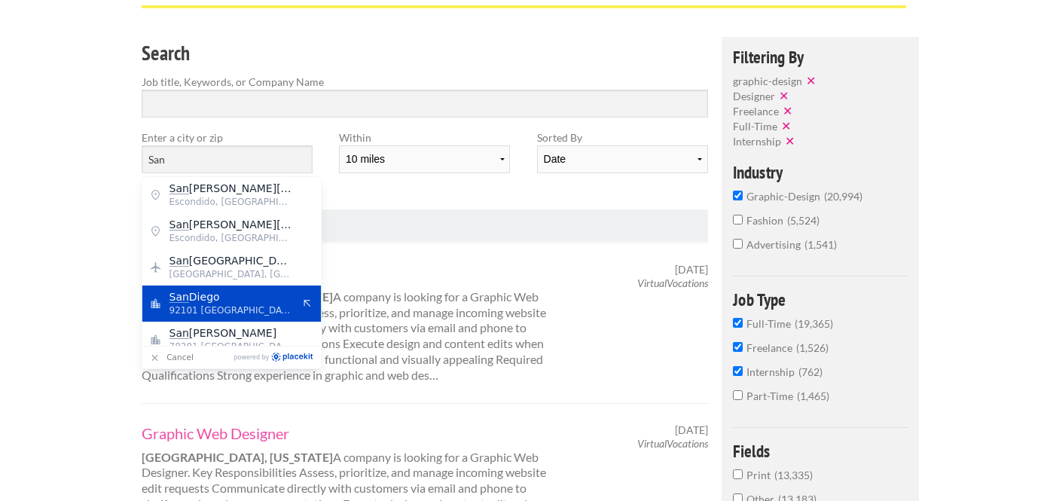
click at [205, 314] on span "92101 United States of America" at bounding box center [230, 310] width 123 height 14
type input "San Diego"
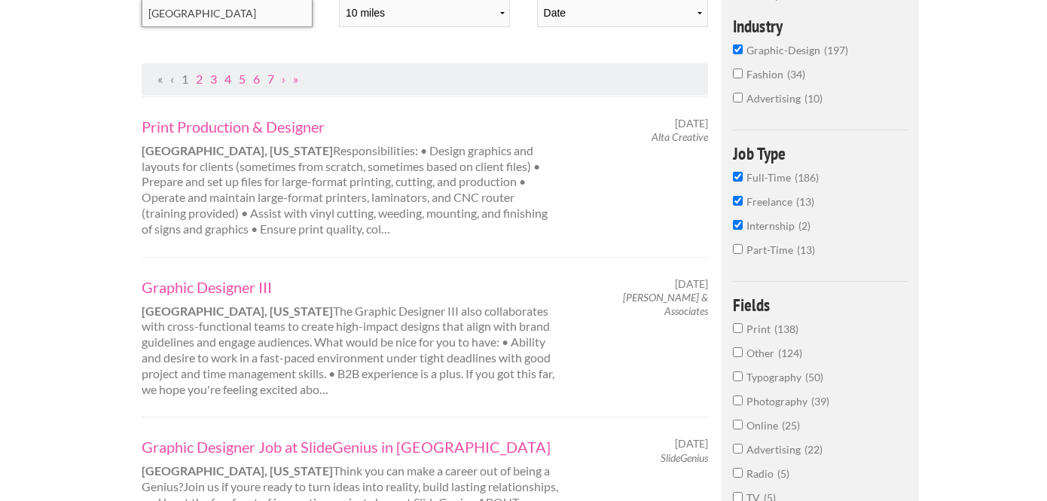
scroll to position [254, 0]
click at [236, 290] on link "Graphic Designer III" at bounding box center [351, 288] width 419 height 20
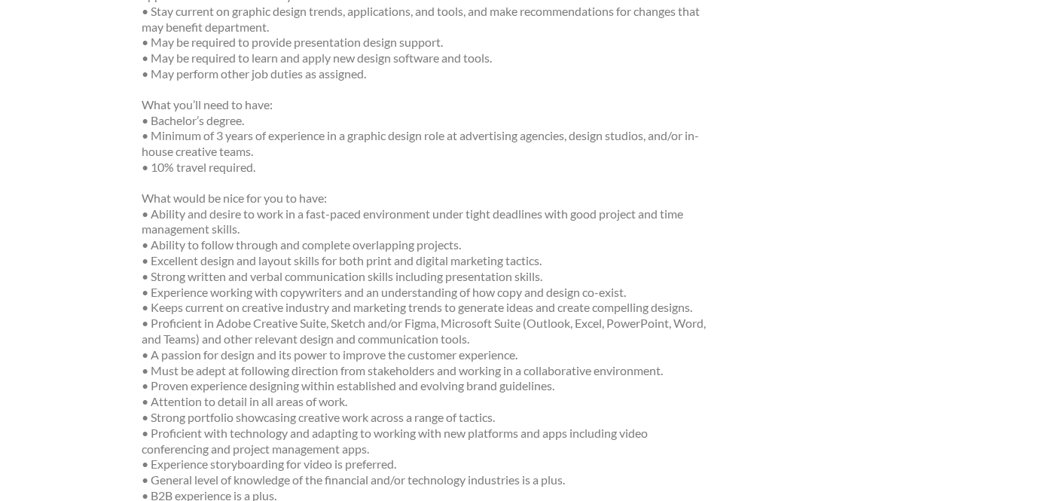
scroll to position [1015, 0]
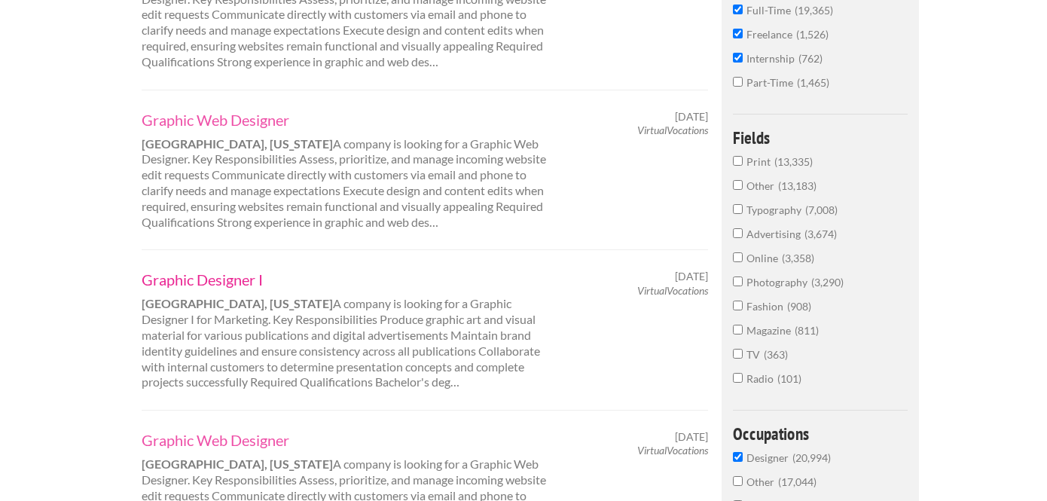
scroll to position [358, 0]
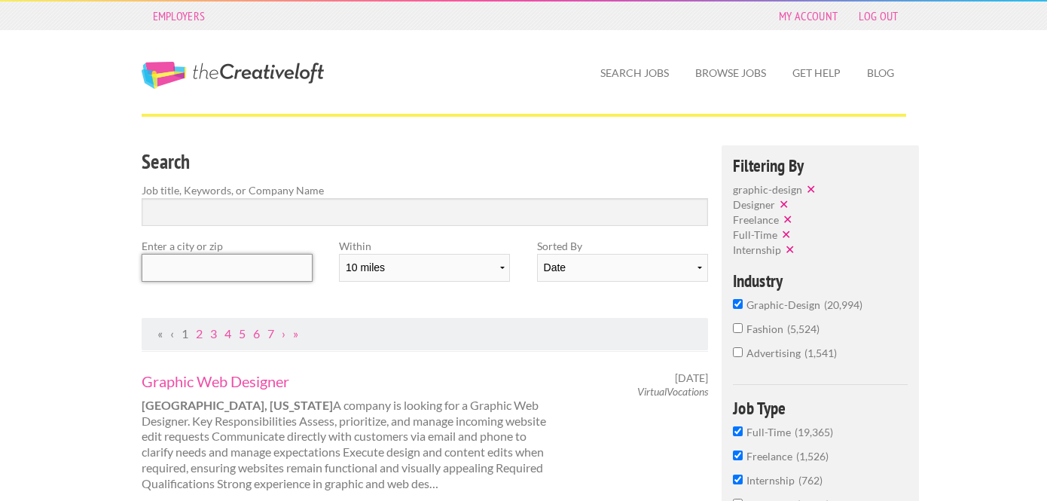
click at [211, 272] on input "text" at bounding box center [227, 268] width 171 height 28
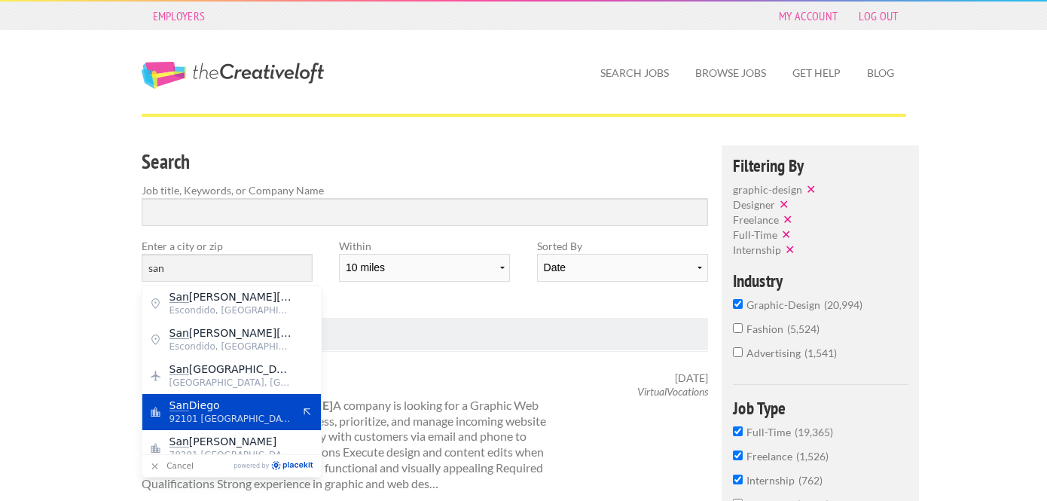
click at [235, 405] on span "San Diego" at bounding box center [230, 405] width 123 height 14
type input "San Diego"
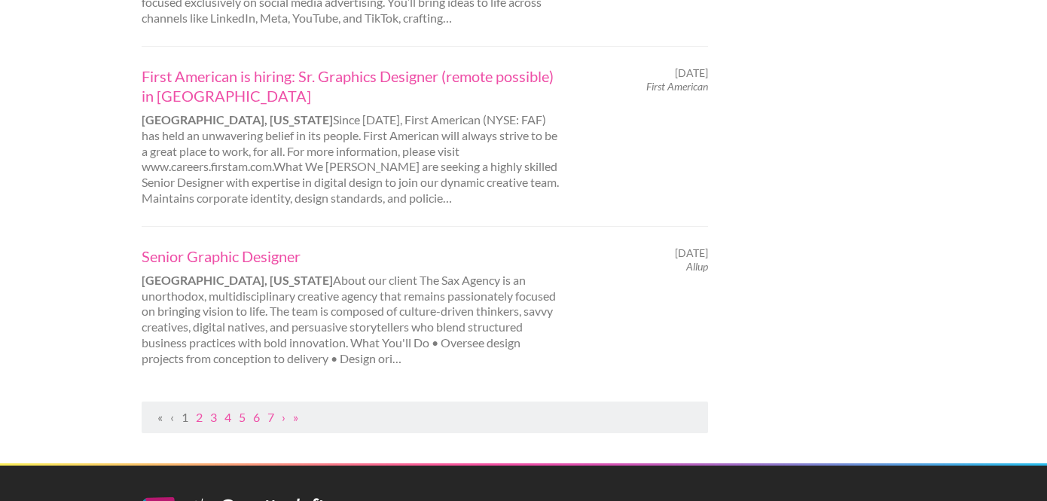
scroll to position [1633, 0]
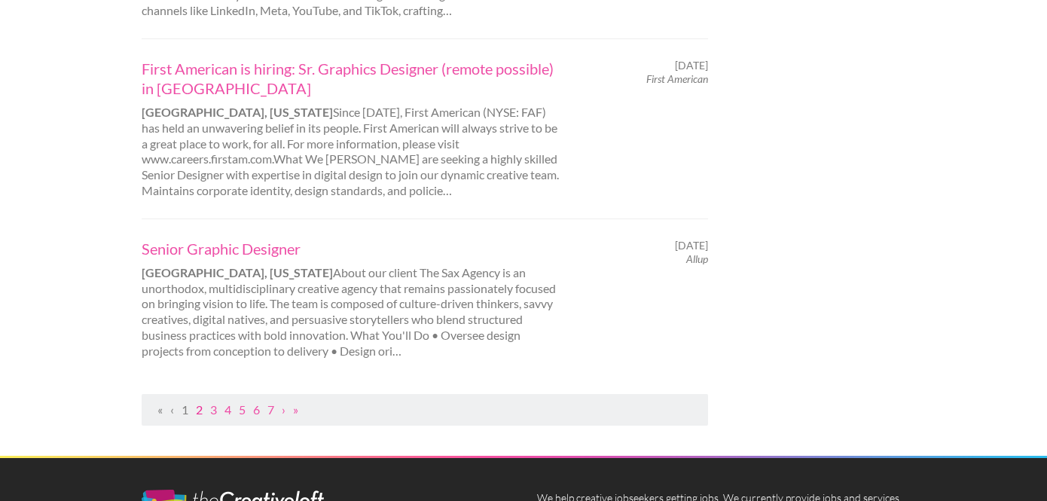
click at [197, 402] on link "2" at bounding box center [199, 409] width 7 height 14
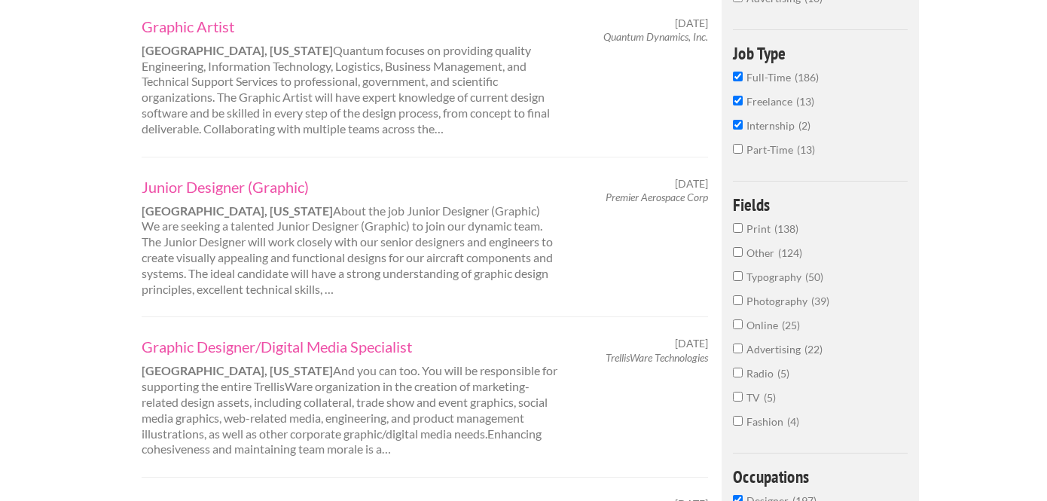
scroll to position [352, 0]
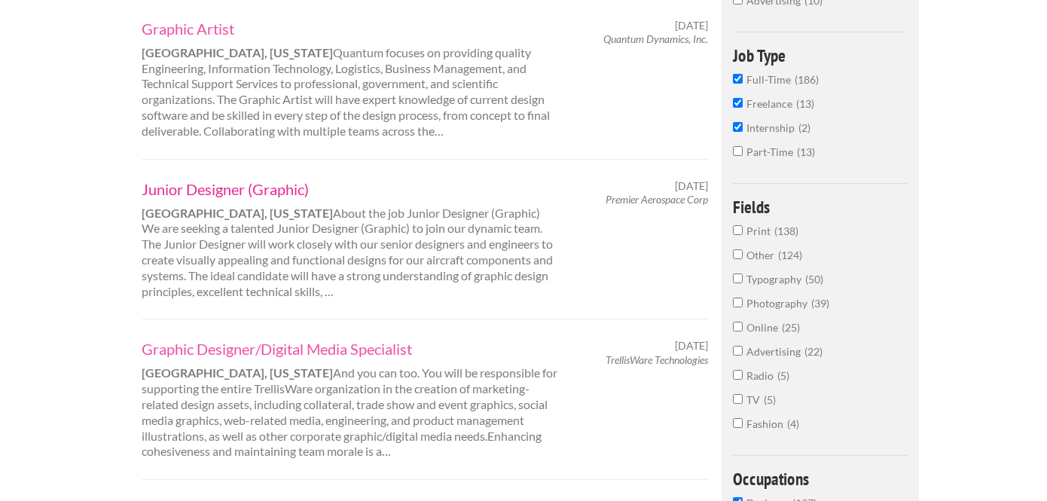
click at [216, 188] on link "Junior Designer (Graphic)" at bounding box center [351, 189] width 419 height 20
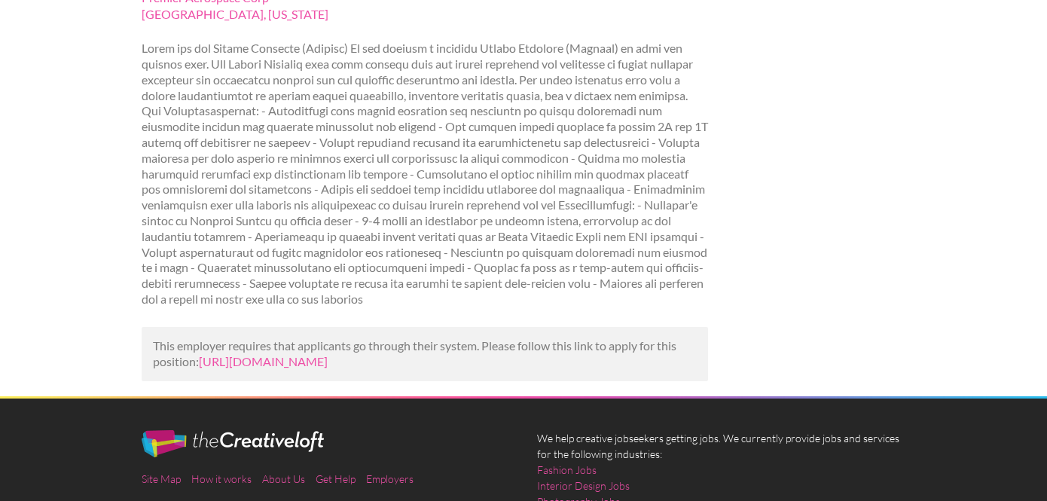
scroll to position [206, 0]
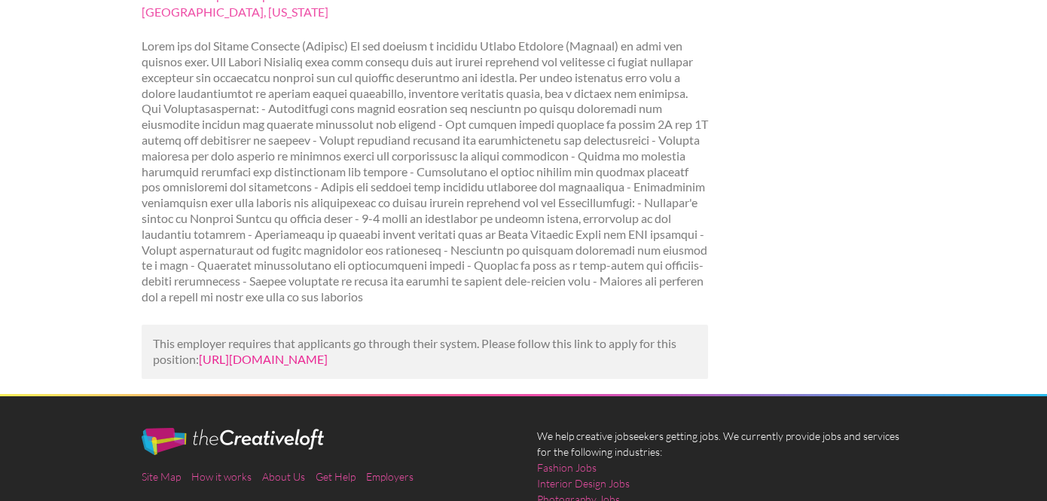
click at [309, 366] on link "[URL][DOMAIN_NAME]" at bounding box center [263, 359] width 129 height 14
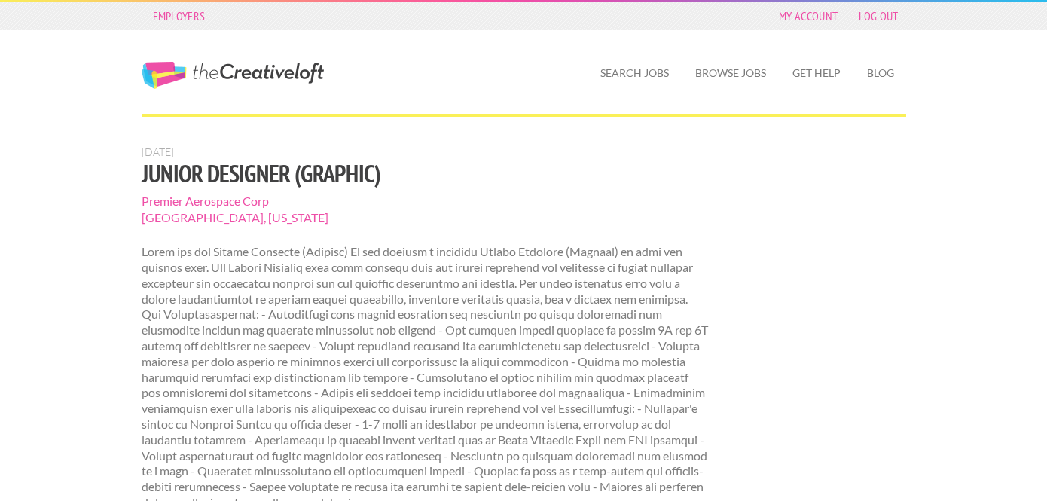
scroll to position [204, 0]
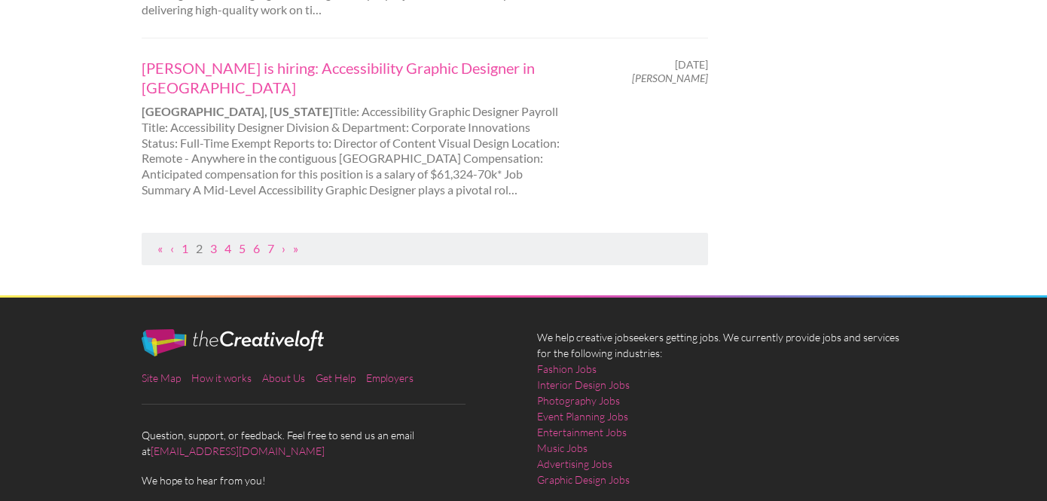
scroll to position [1739, 0]
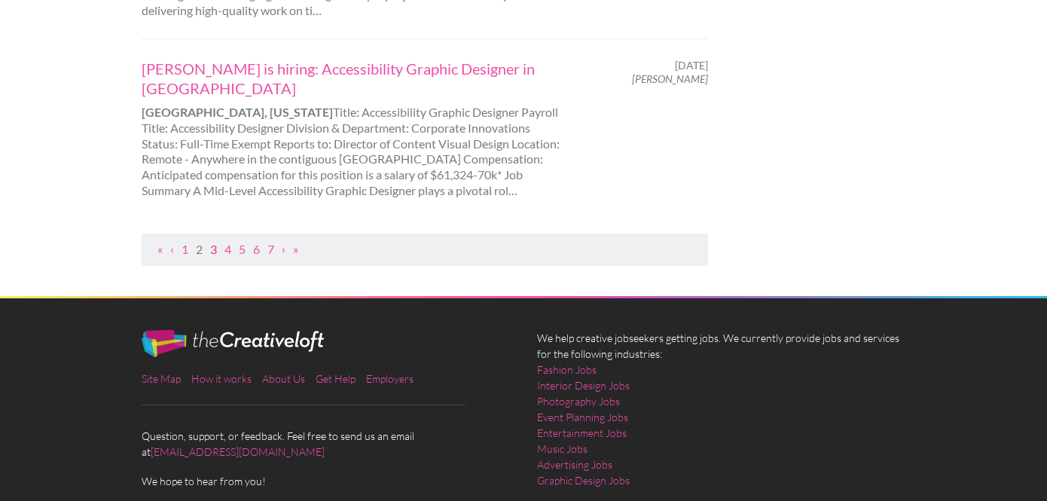
click at [213, 250] on link "3" at bounding box center [213, 249] width 7 height 14
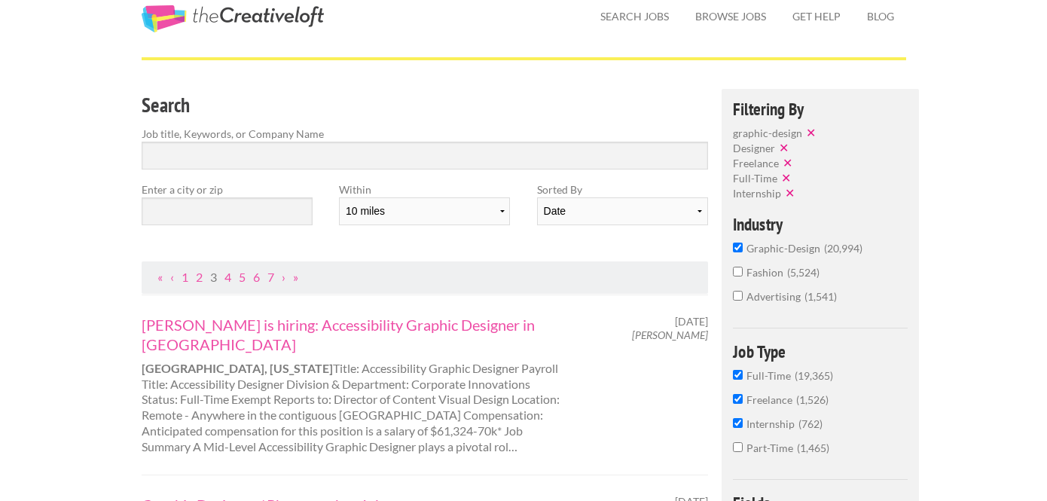
scroll to position [54, 0]
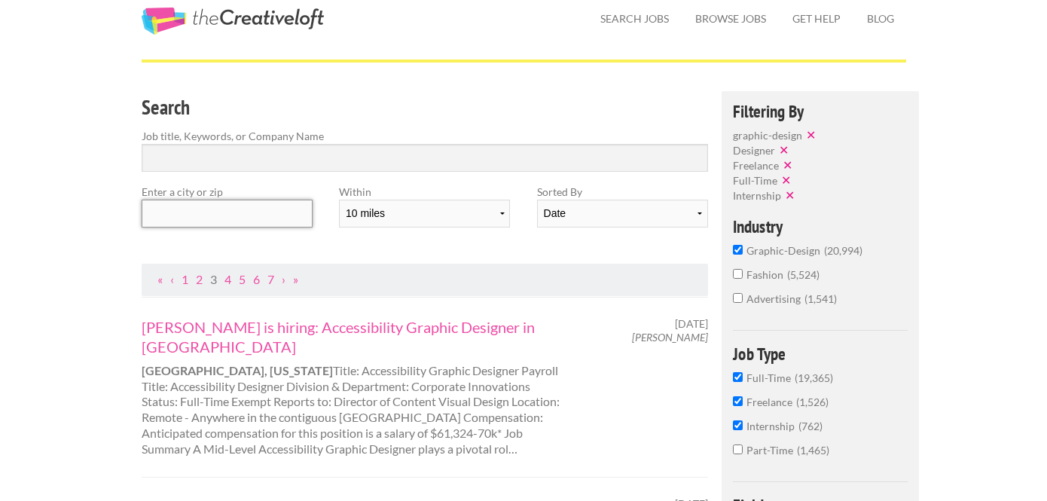
click at [240, 222] on input "text" at bounding box center [227, 214] width 171 height 28
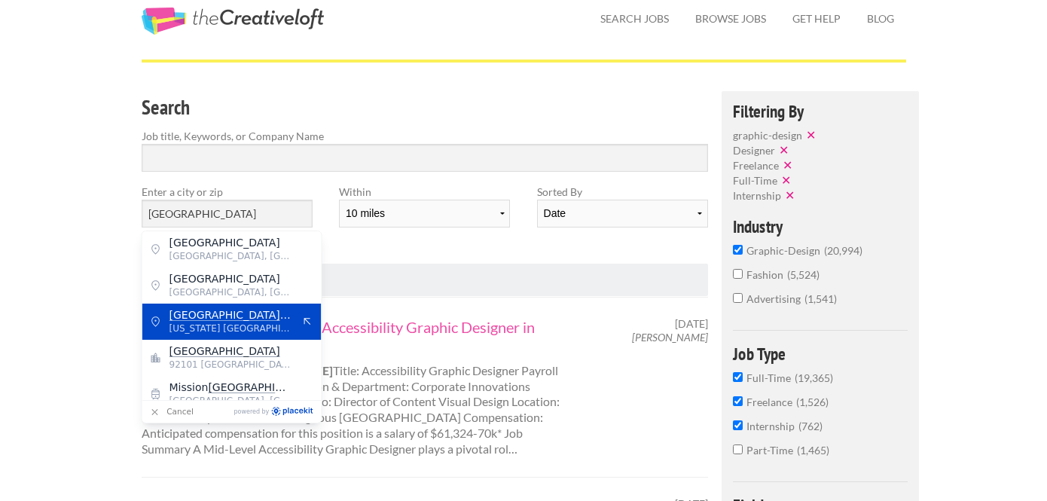
click at [228, 319] on span "San Diego County" at bounding box center [230, 315] width 123 height 14
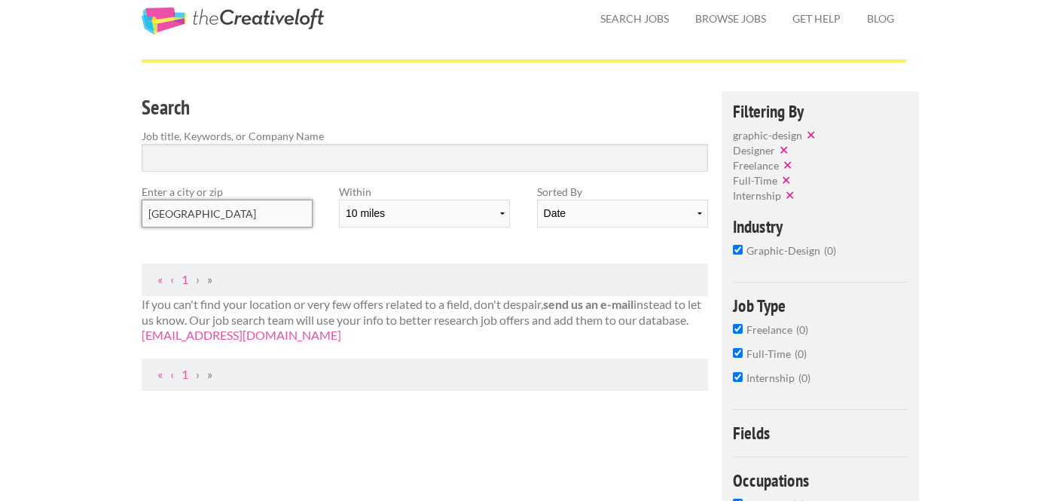
drag, startPoint x: 275, startPoint y: 218, endPoint x: 195, endPoint y: 212, distance: 80.0
click at [195, 212] on input "San Diego County" at bounding box center [227, 214] width 171 height 28
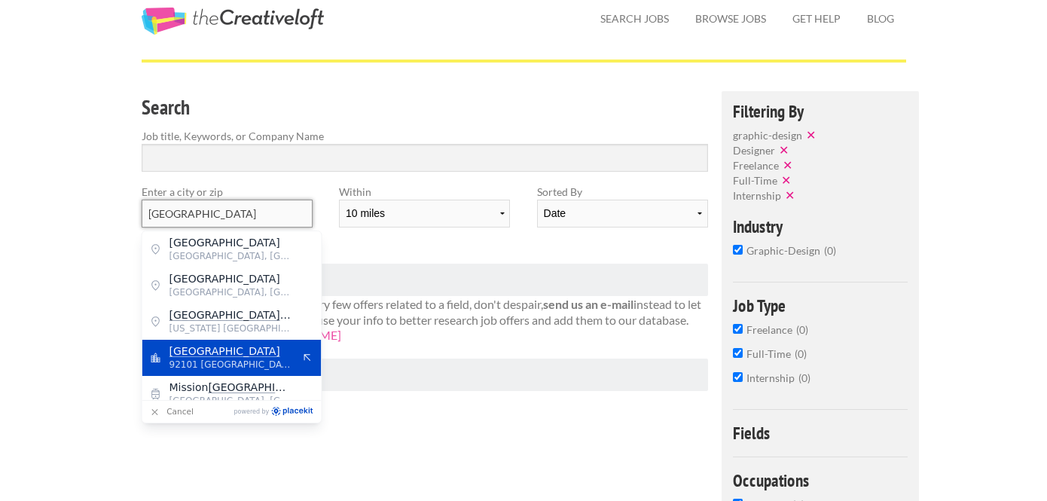
type input "[GEOGRAPHIC_DATA]"
click at [218, 355] on mark "[GEOGRAPHIC_DATA]" at bounding box center [224, 351] width 111 height 12
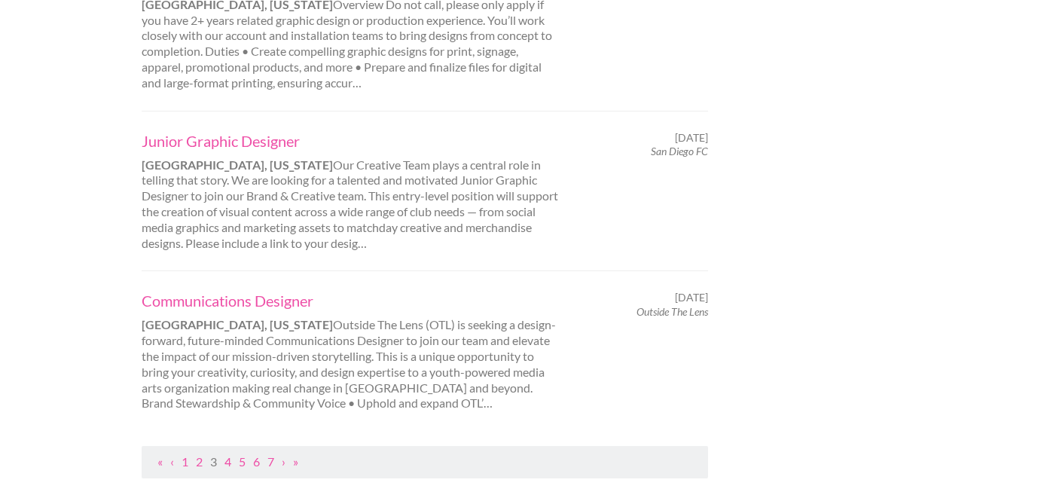
scroll to position [1595, 0]
click at [229, 451] on link "4" at bounding box center [227, 458] width 7 height 14
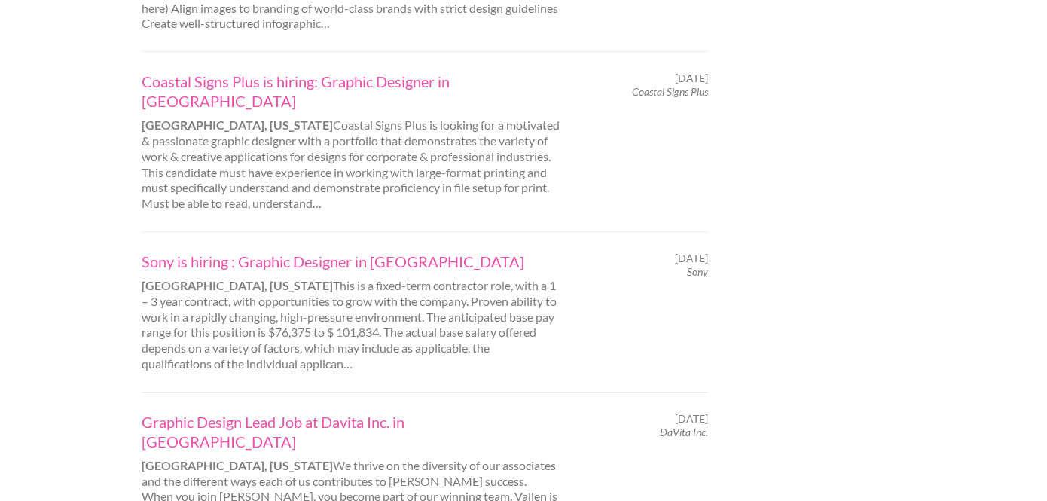
scroll to position [1498, 0]
click at [246, 252] on link "Sony is hiring : Graphic Designer in [GEOGRAPHIC_DATA]" at bounding box center [351, 262] width 419 height 20
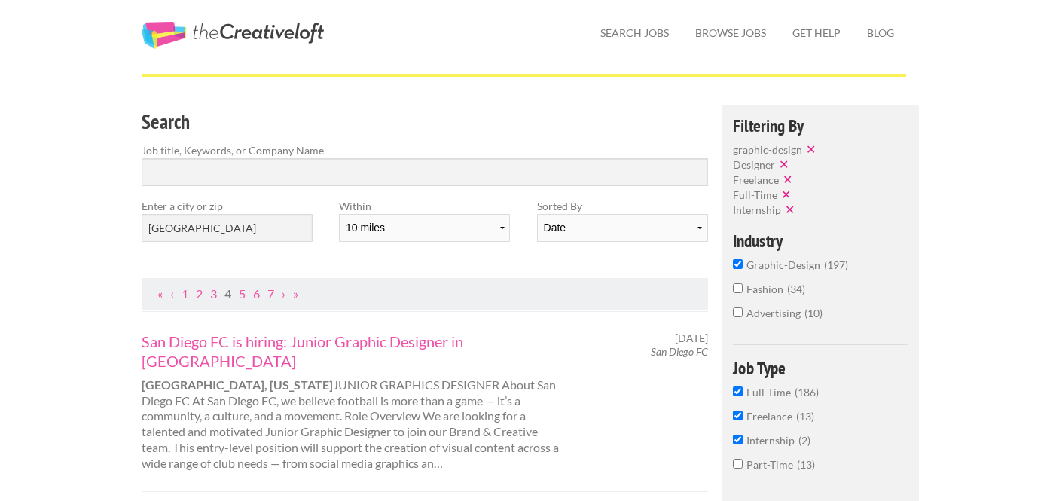
scroll to position [0, 0]
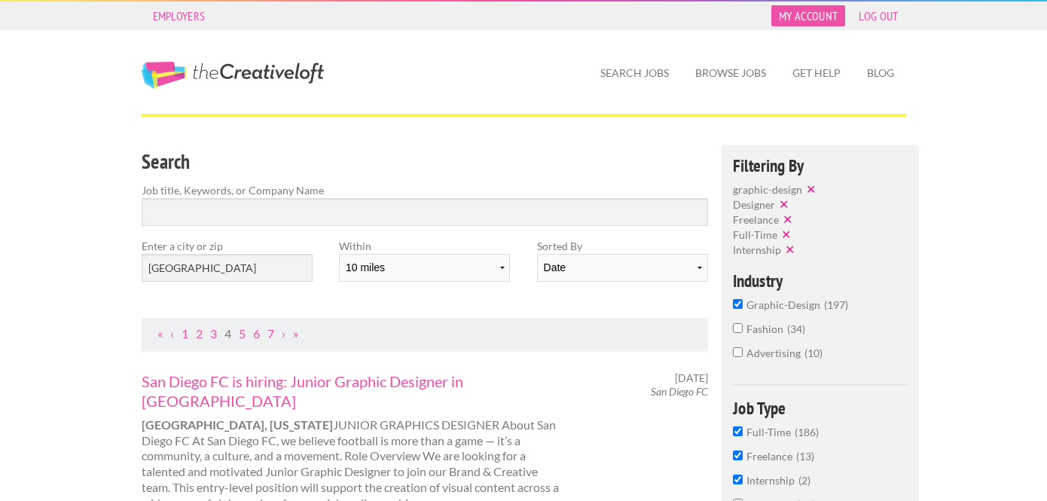
click at [795, 20] on link "My Account" at bounding box center [808, 15] width 74 height 21
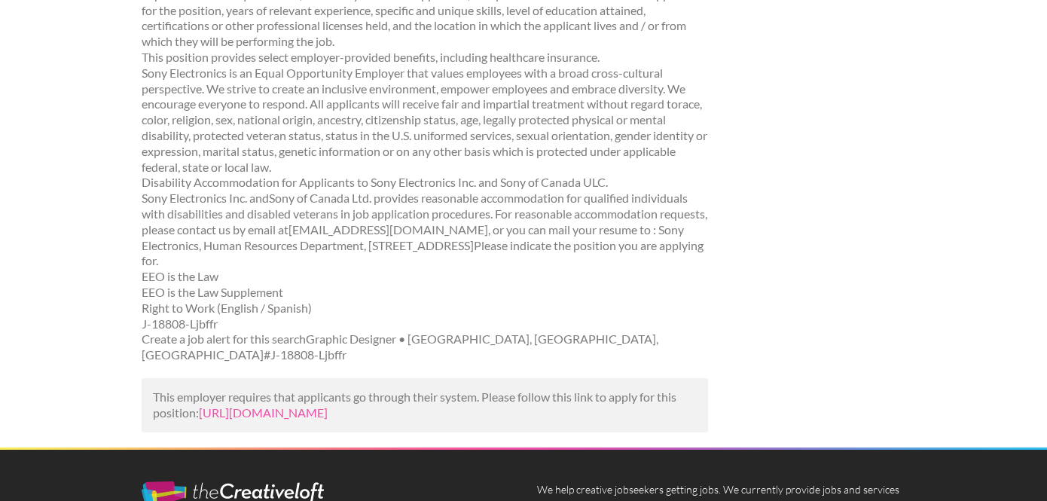
scroll to position [920, 0]
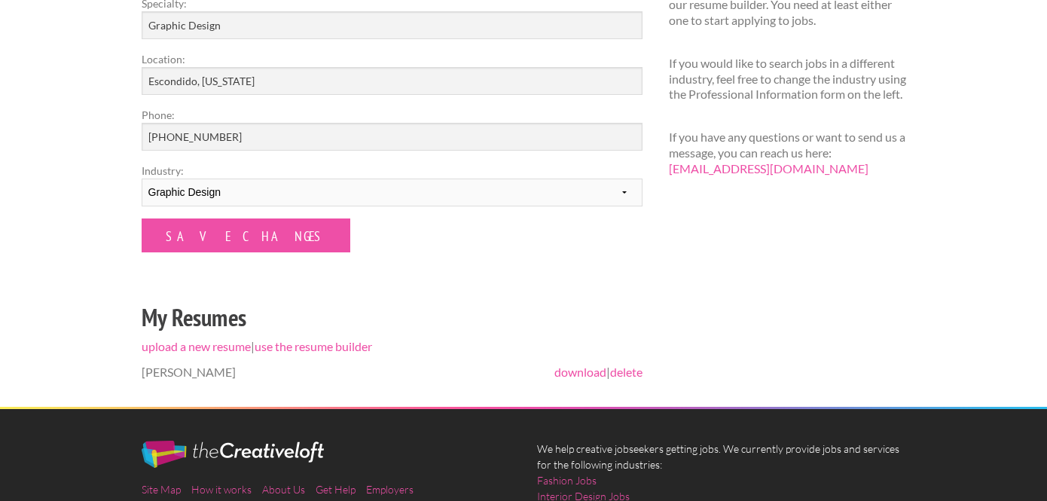
scroll to position [294, 0]
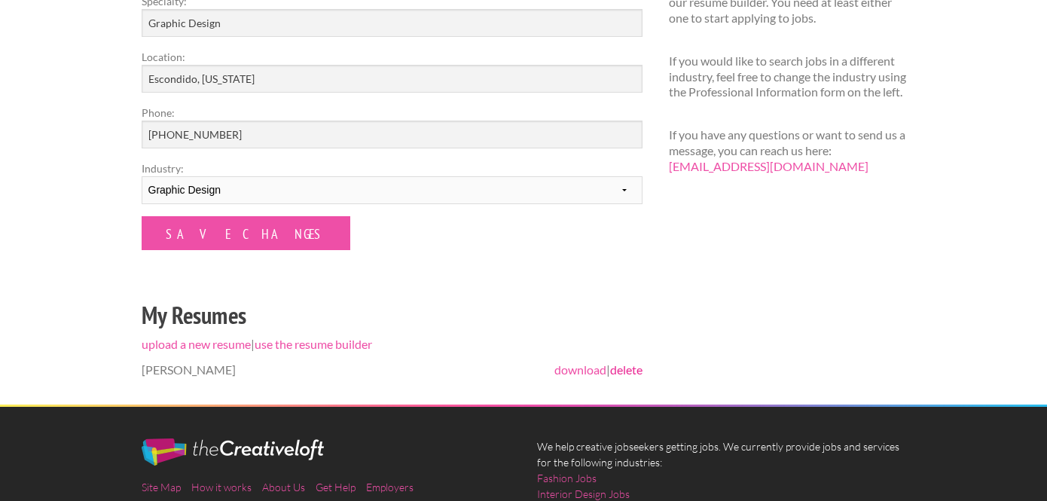
click at [624, 373] on link "delete" at bounding box center [626, 369] width 32 height 14
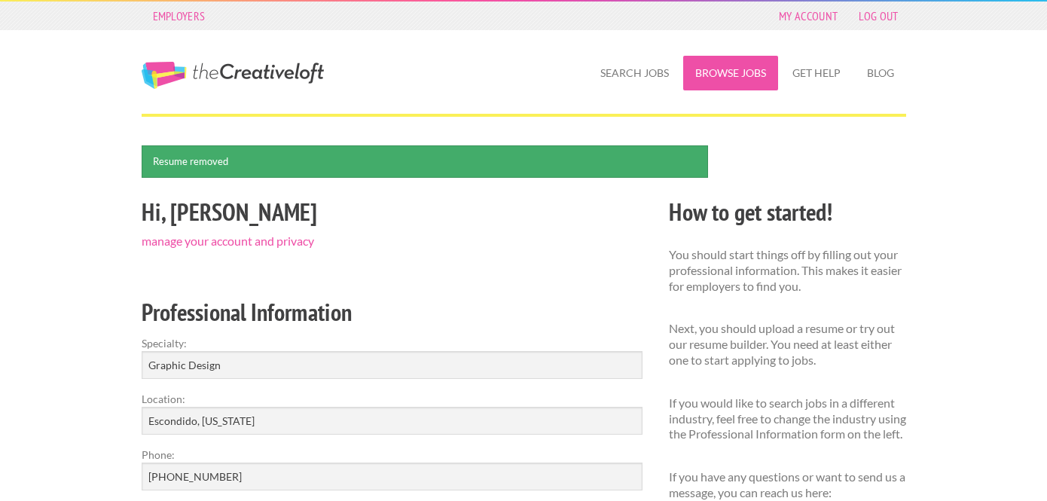
click at [725, 62] on link "Browse Jobs" at bounding box center [730, 73] width 95 height 35
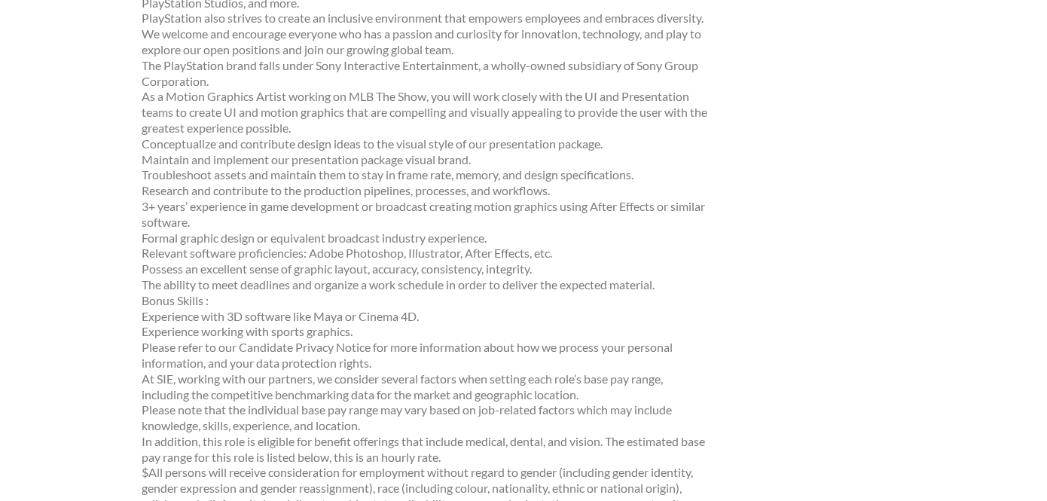
scroll to position [293, 0]
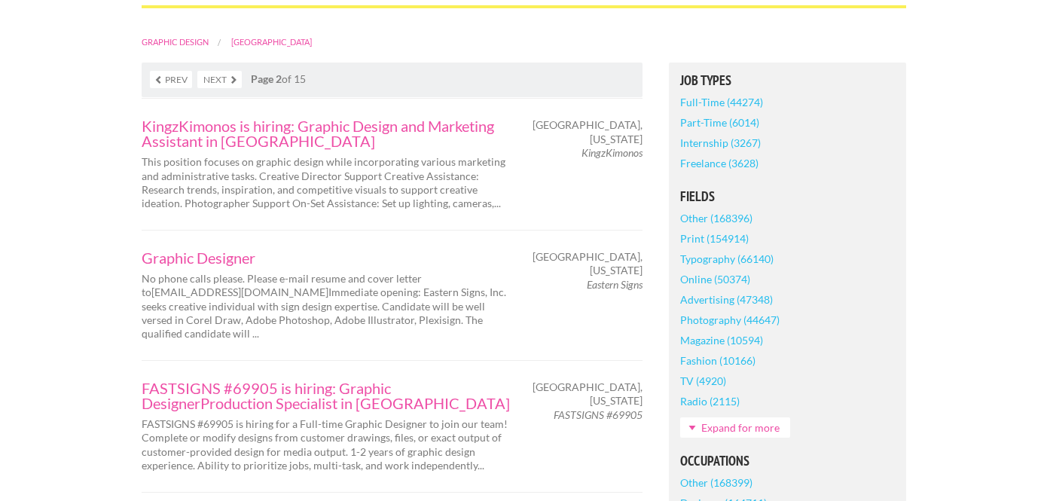
scroll to position [369, 0]
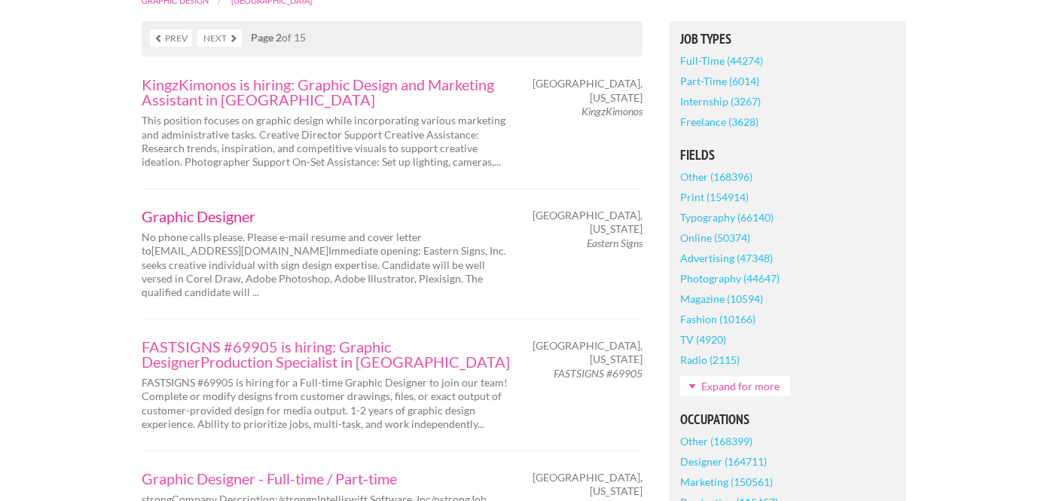
click at [254, 215] on link "Graphic Designer" at bounding box center [326, 216] width 369 height 15
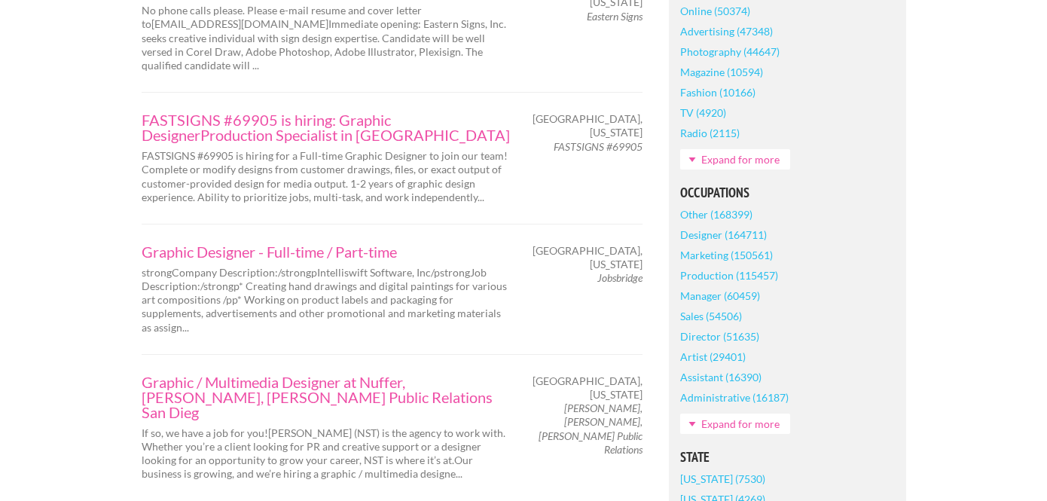
scroll to position [593, 0]
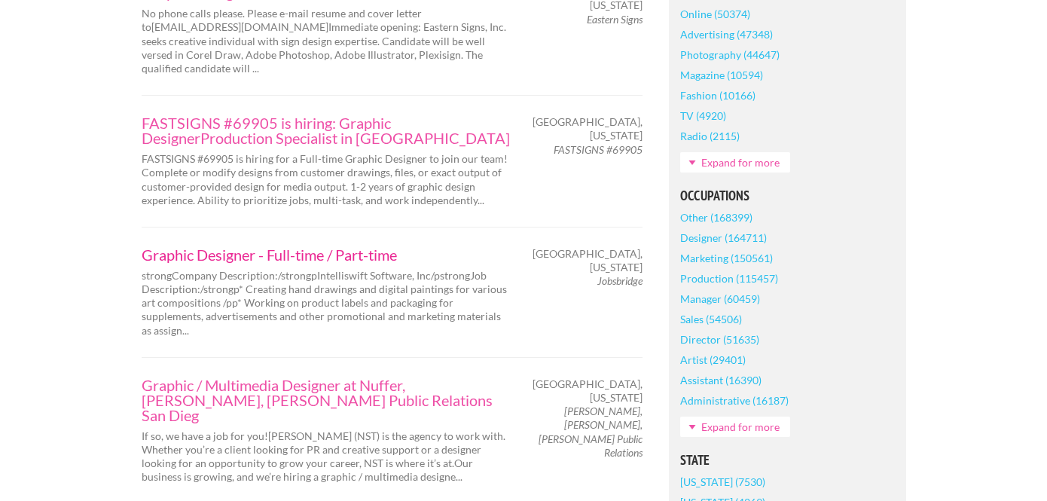
click at [371, 254] on link "Graphic Designer - Full-time / Part-time" at bounding box center [326, 254] width 369 height 15
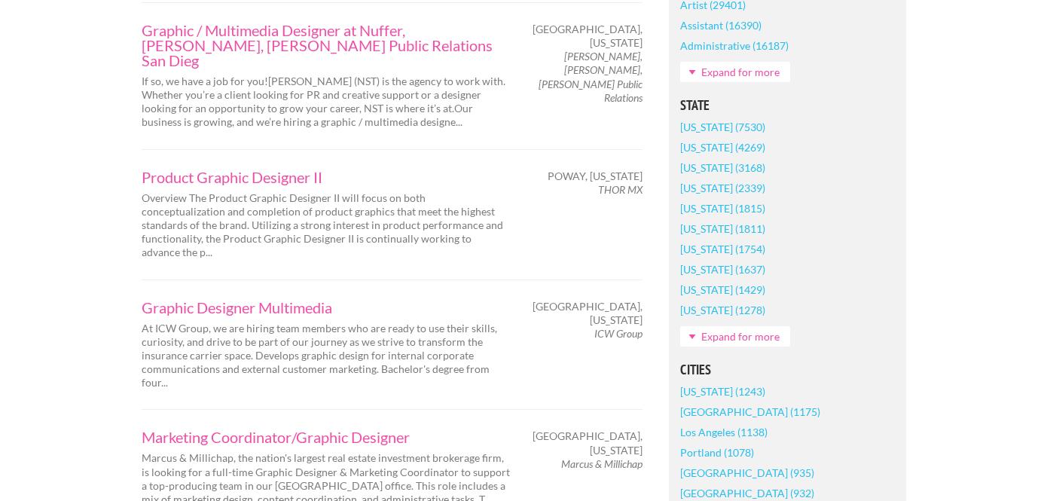
scroll to position [946, 0]
click at [264, 171] on link "Product Graphic Designer II" at bounding box center [326, 178] width 369 height 15
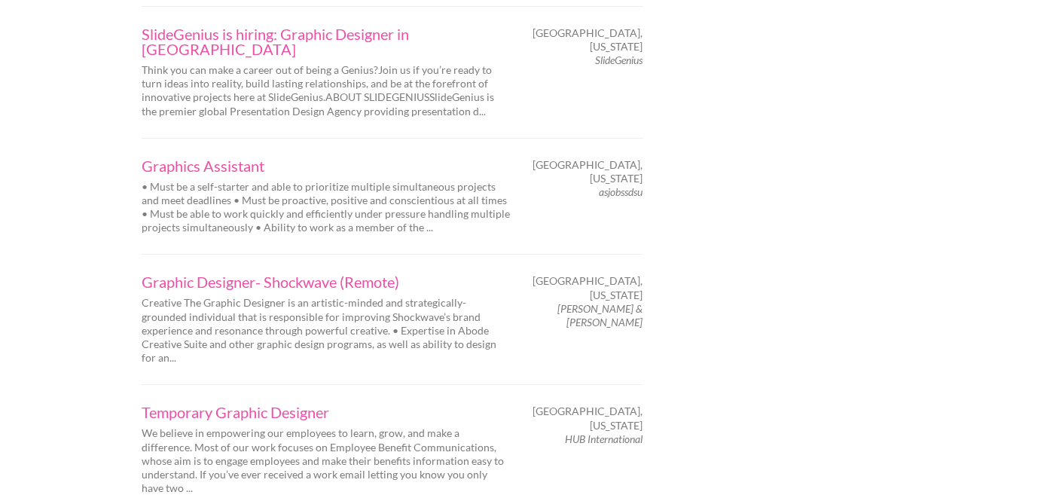
scroll to position [2467, 0]
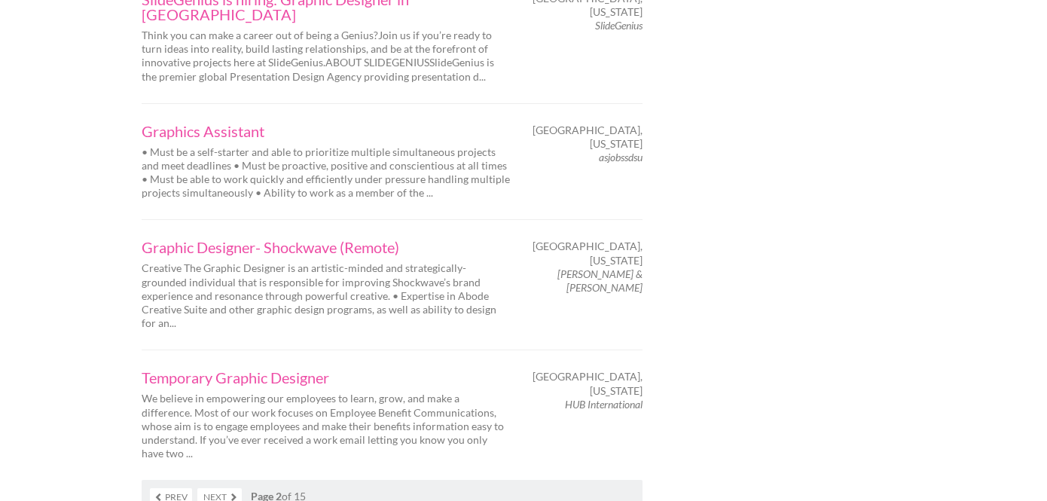
click at [221, 488] on link "Next" at bounding box center [219, 496] width 44 height 17
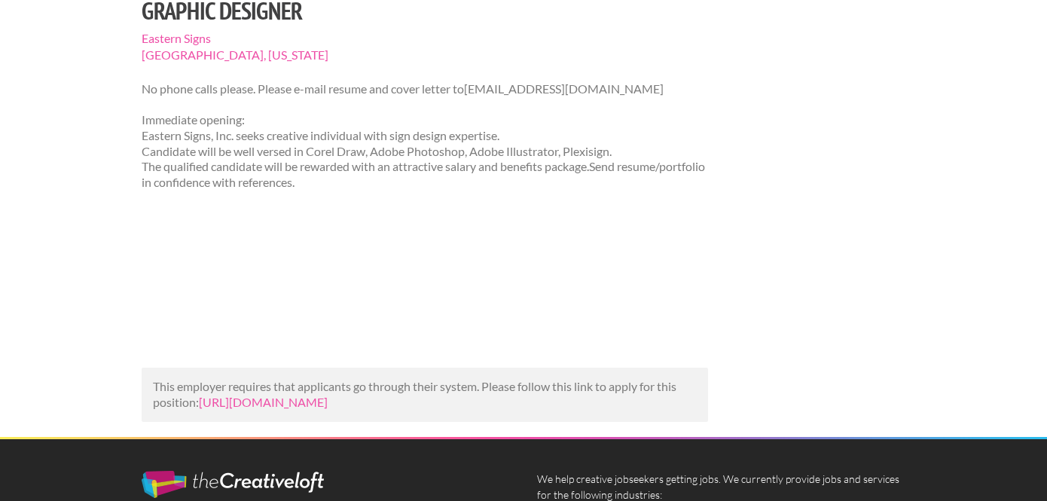
scroll to position [162, 0]
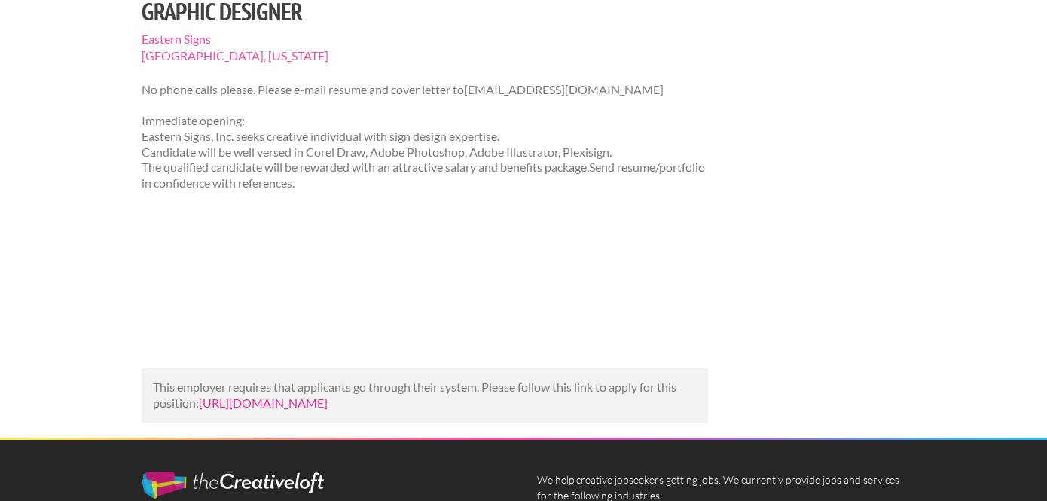
click at [275, 410] on link "https://www.indeed.com/viewjob?jk=433a5730f044df66&utm_campaign=google_jobs_app…" at bounding box center [263, 402] width 129 height 14
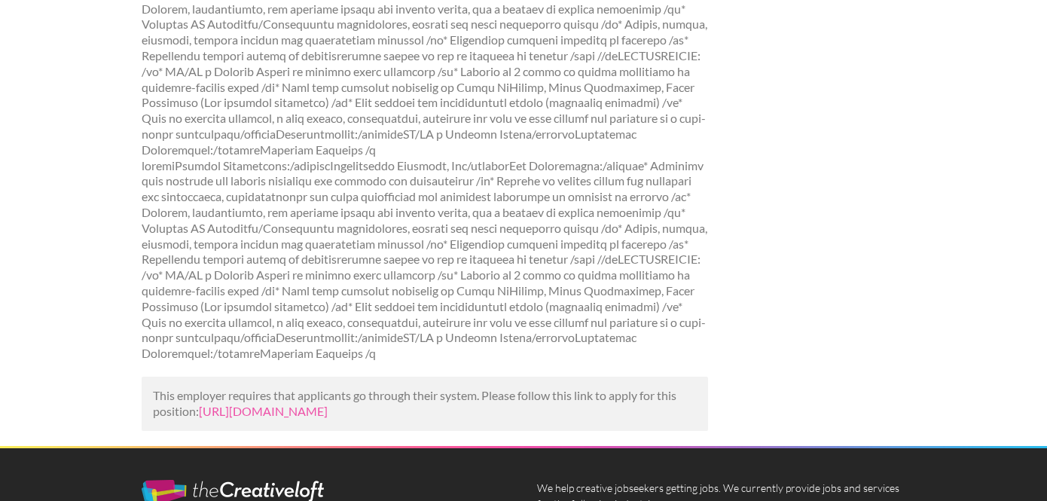
scroll to position [285, 0]
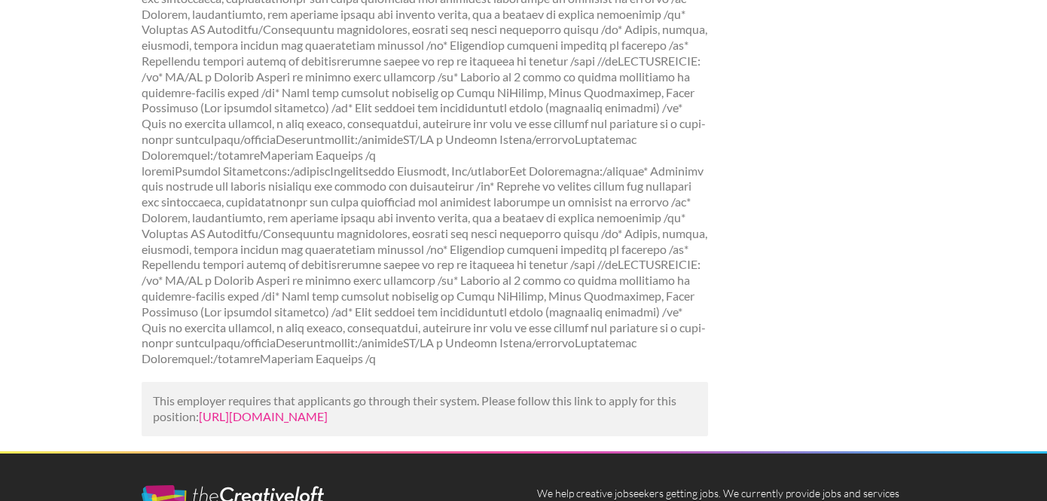
click at [328, 422] on link "https://www.snagajob.com/jobs/1089366267?utm_campaign=google_jobs_apply&utm_sou…" at bounding box center [263, 416] width 129 height 14
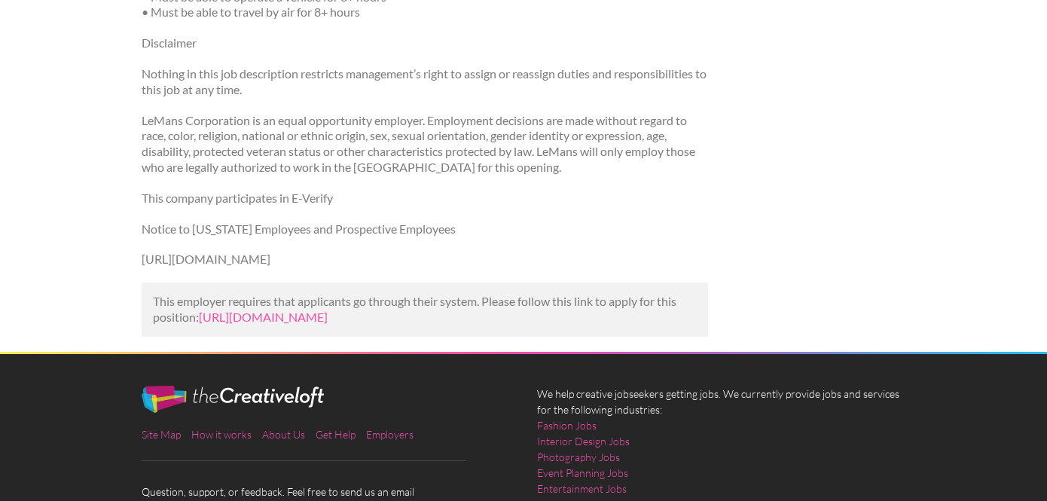
scroll to position [986, 0]
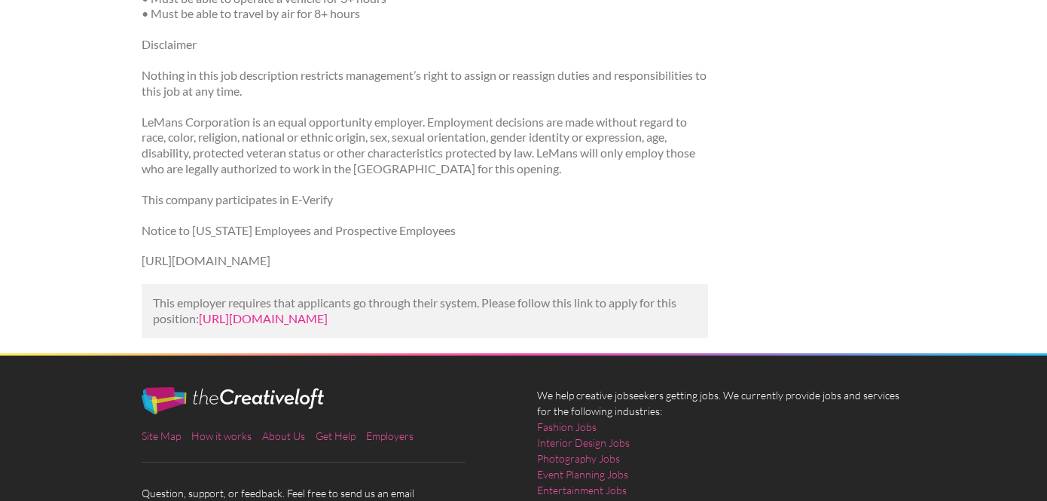
click at [328, 318] on link "[URL][DOMAIN_NAME]" at bounding box center [263, 318] width 129 height 14
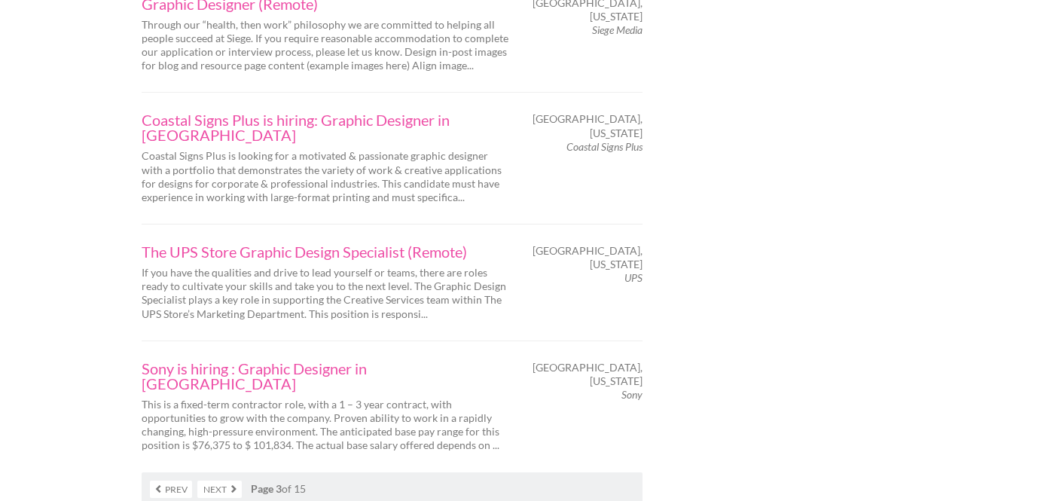
scroll to position [2501, 0]
click at [217, 481] on link "Next" at bounding box center [219, 489] width 44 height 17
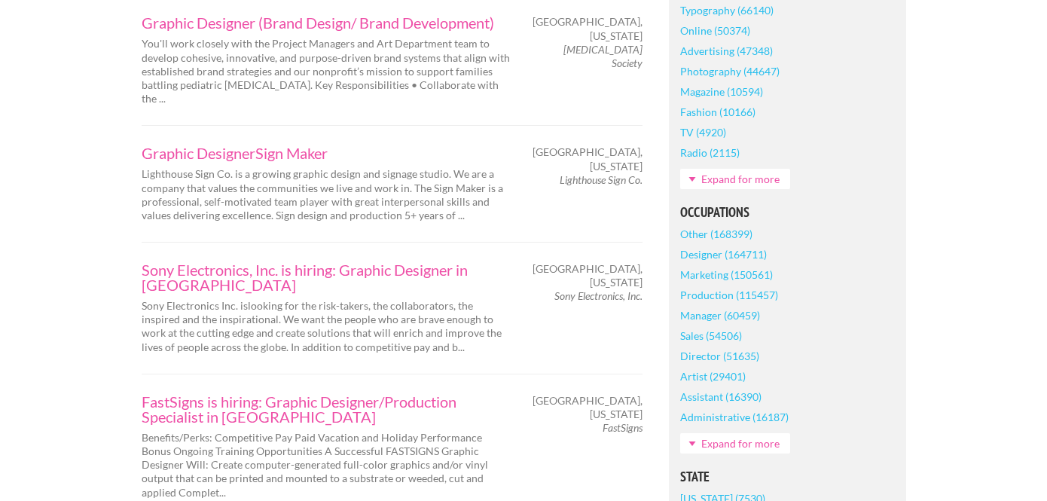
scroll to position [591, 0]
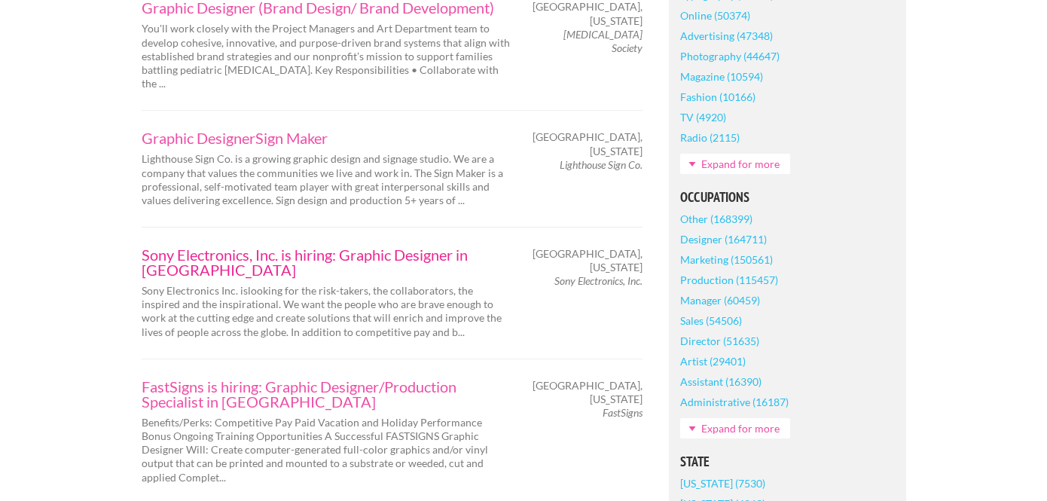
click at [384, 247] on link "Sony Electronics, Inc. is hiring: Graphic Designer in [GEOGRAPHIC_DATA]" at bounding box center [326, 262] width 369 height 30
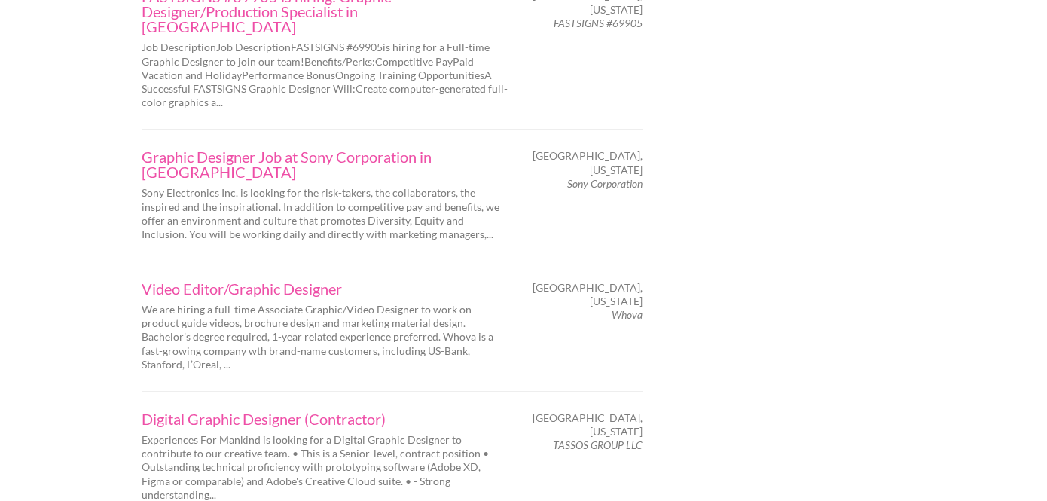
scroll to position [2458, 0]
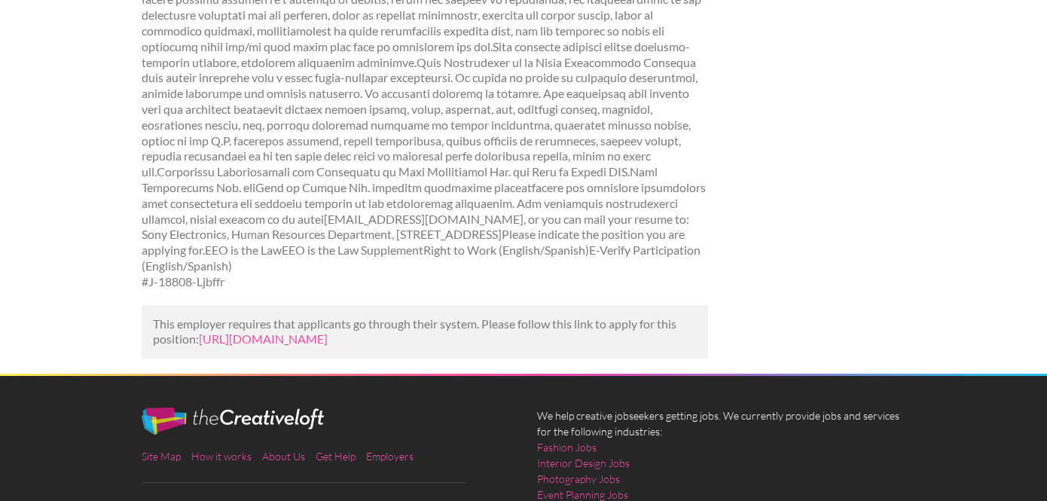
scroll to position [794, 0]
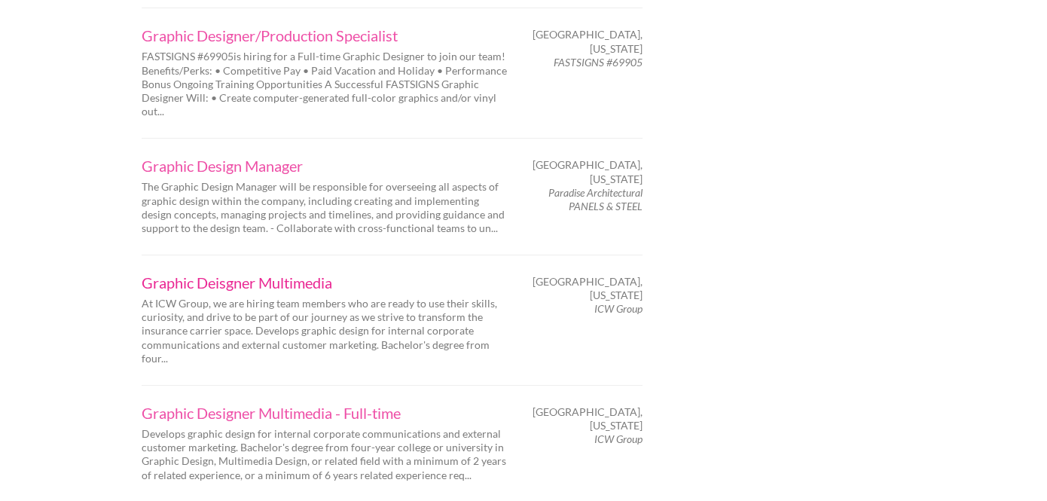
scroll to position [2014, 0]
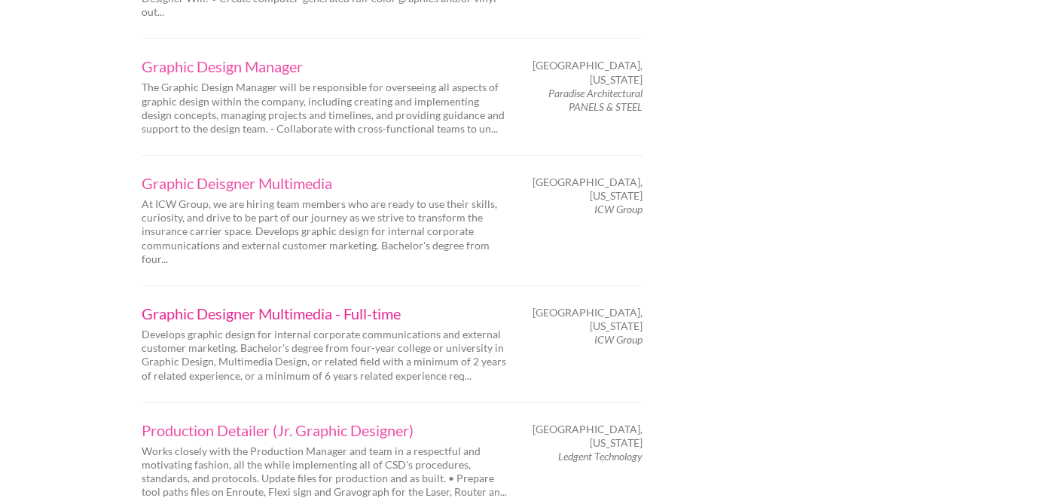
click at [306, 306] on link "Graphic Designer Multimedia - Full-time" at bounding box center [326, 313] width 369 height 15
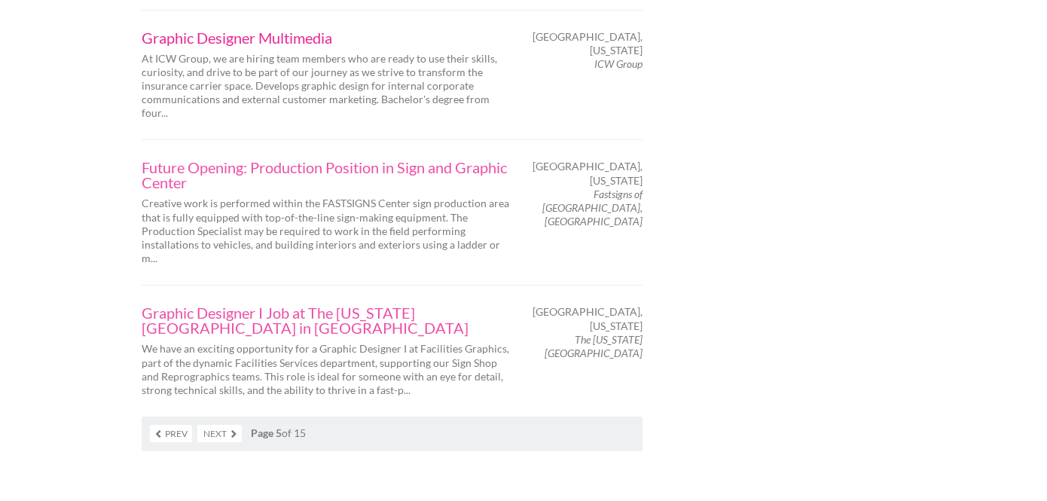
scroll to position [2522, 0]
click at [219, 425] on link "Next" at bounding box center [219, 433] width 44 height 17
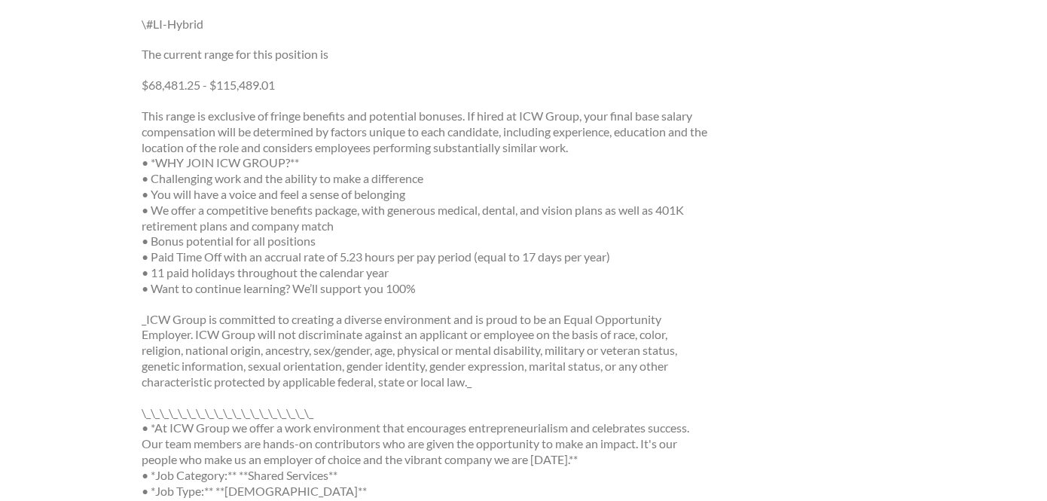
scroll to position [1592, 0]
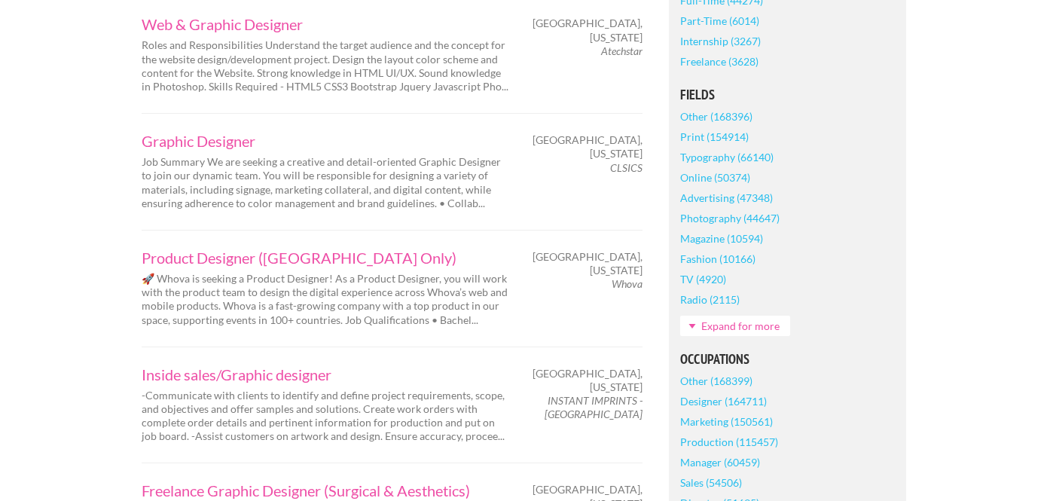
scroll to position [451, 0]
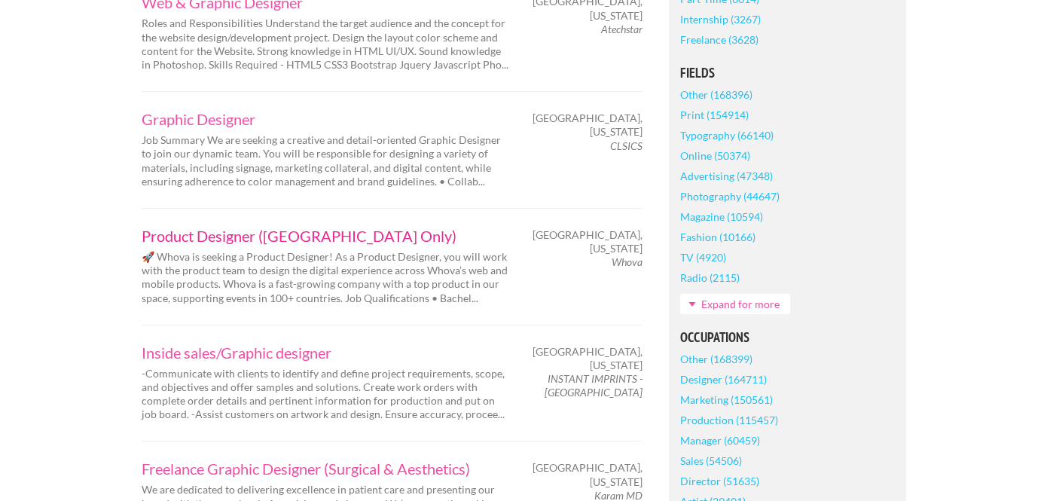
click at [328, 233] on link "Product Designer ([GEOGRAPHIC_DATA] Only)" at bounding box center [326, 235] width 369 height 15
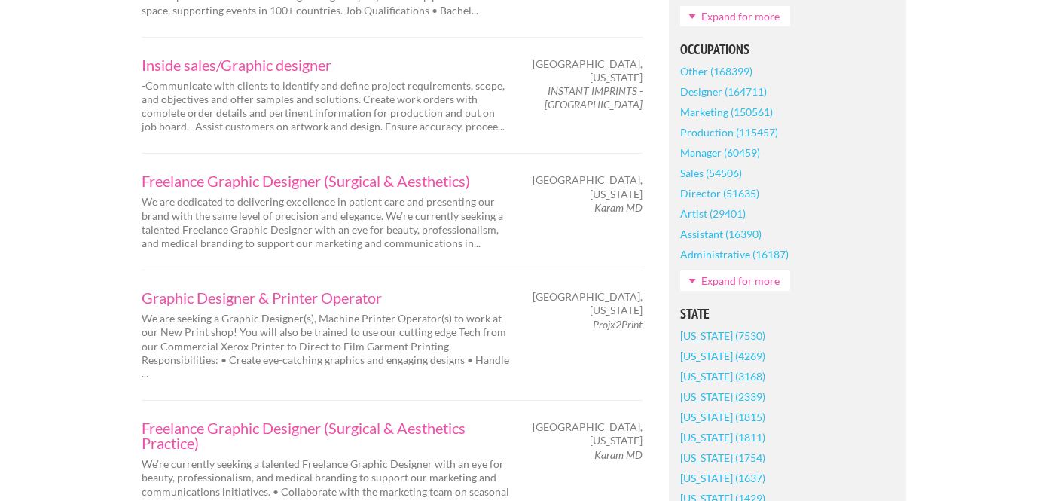
scroll to position [740, 0]
click at [296, 290] on link "Graphic Designer & Printer Operator" at bounding box center [326, 295] width 369 height 15
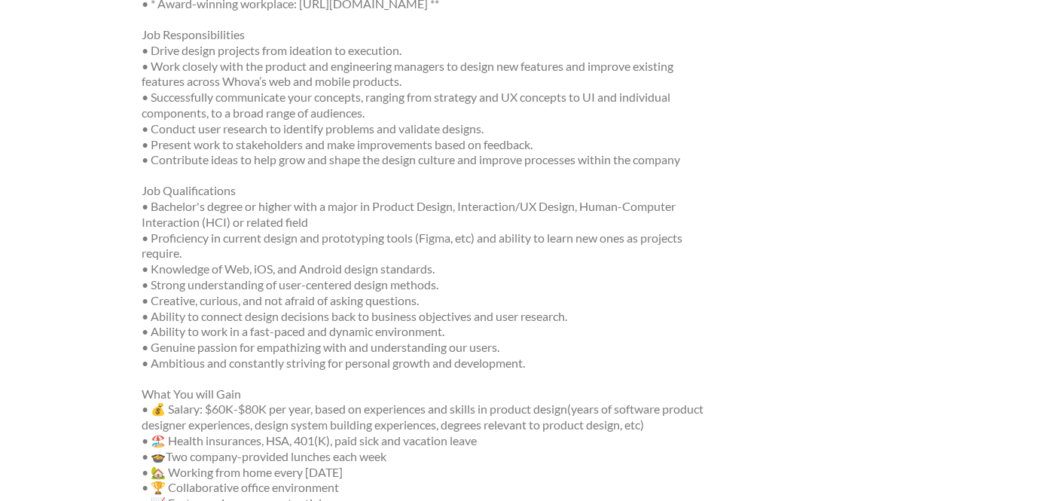
scroll to position [432, 0]
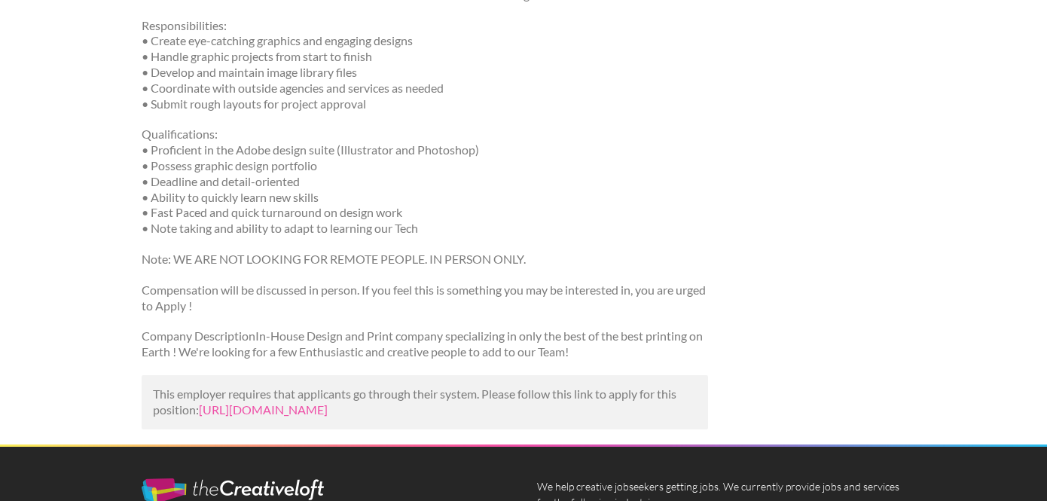
scroll to position [297, 0]
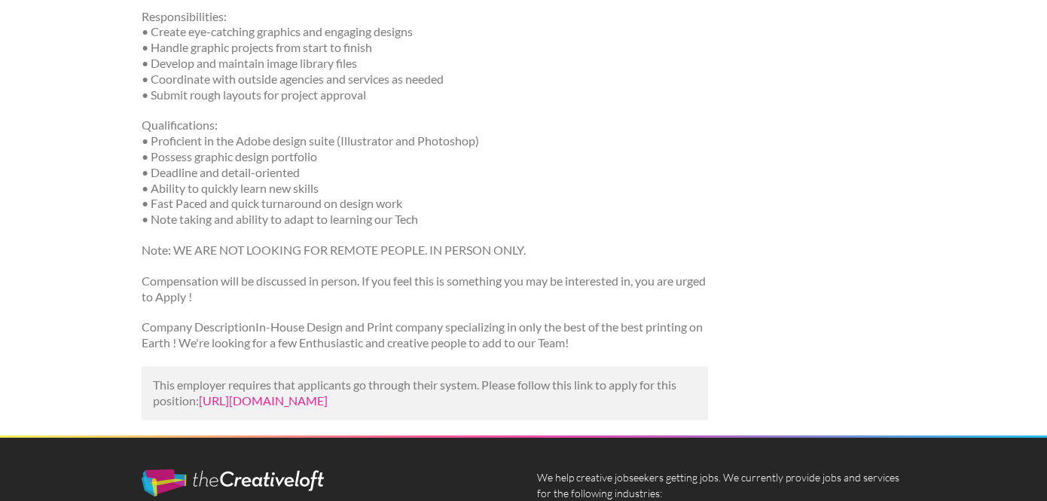
click at [328, 400] on link "[URL][DOMAIN_NAME]" at bounding box center [263, 400] width 129 height 14
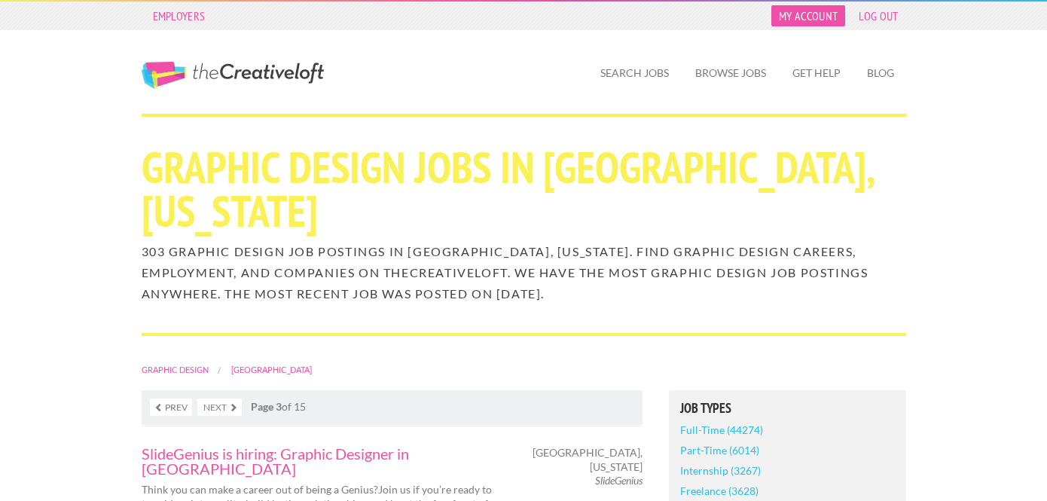
click at [822, 15] on link "My Account" at bounding box center [808, 15] width 74 height 21
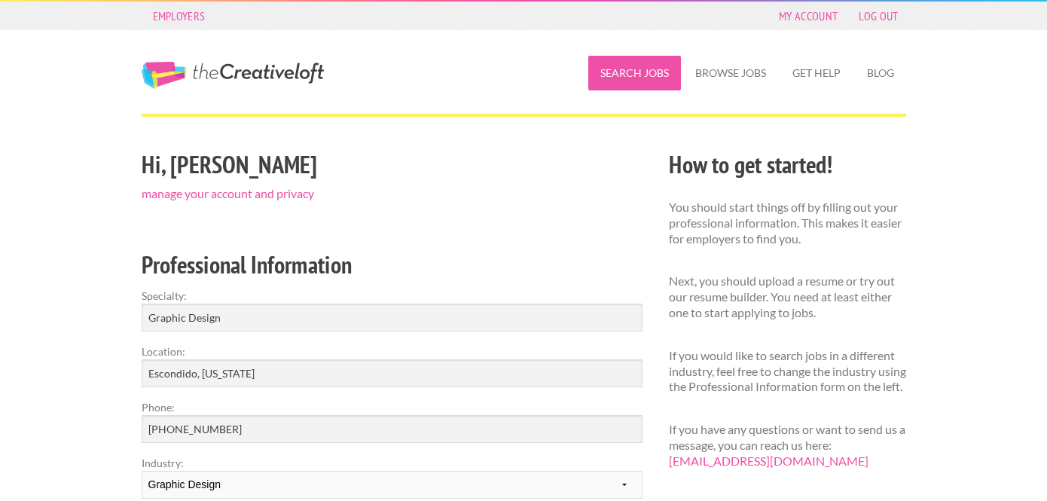
click at [655, 65] on link "Search Jobs" at bounding box center [634, 73] width 93 height 35
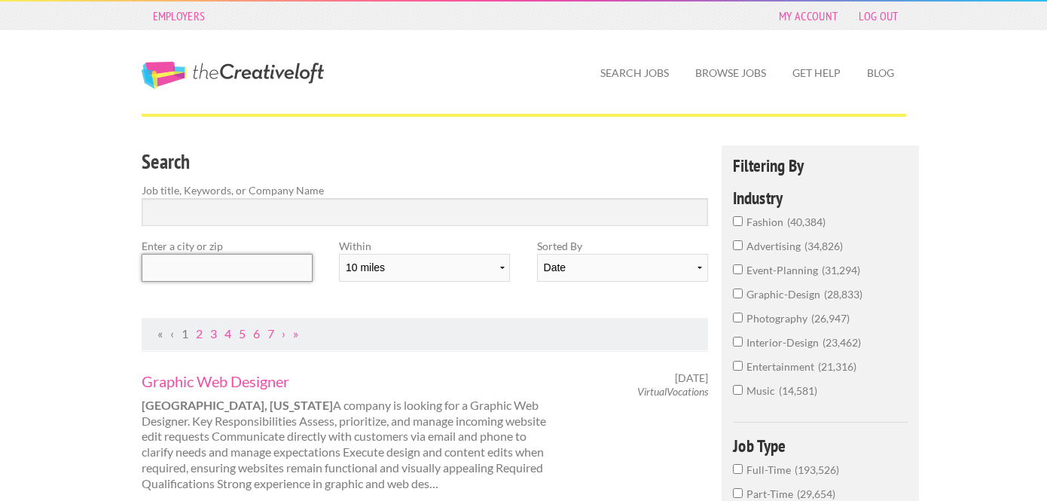
click at [269, 262] on input "text" at bounding box center [227, 268] width 171 height 28
click at [276, 212] on input "Search" at bounding box center [425, 212] width 567 height 28
